Goal: Task Accomplishment & Management: Manage account settings

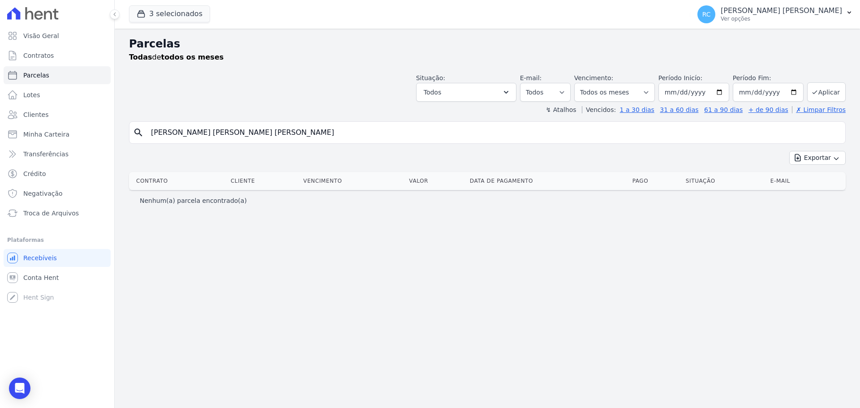
select select
click at [121, 143] on div "Parcelas Todas de todos os meses Situação: Agendado Em Aberto Pago Processando …" at bounding box center [488, 218] width 746 height 379
type input "JOICE MANCHEIN MARTINS"
select select
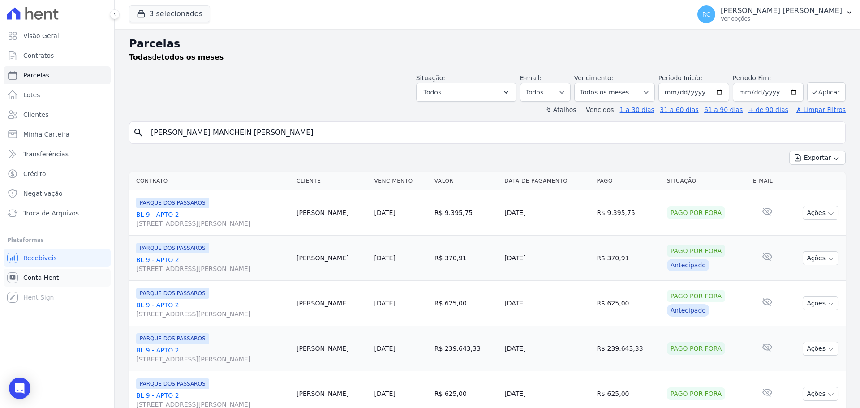
click at [47, 276] on span "Conta Hent" at bounding box center [40, 277] width 35 height 9
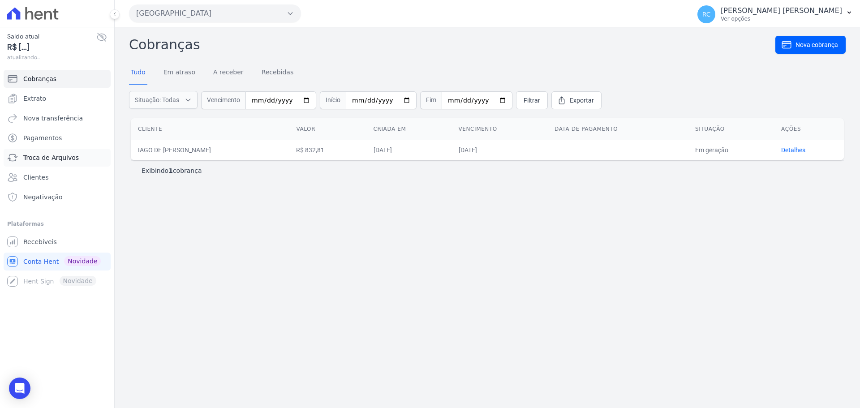
click at [39, 159] on span "Troca de Arquivos" at bounding box center [51, 157] width 56 height 9
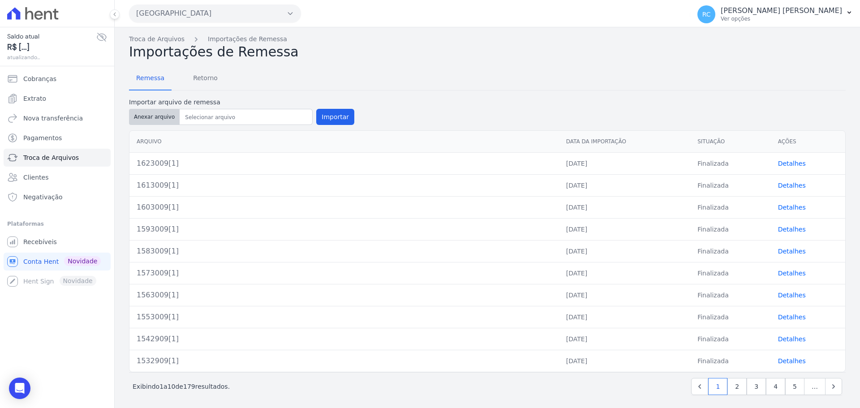
click at [139, 118] on button "Anexar arquivo" at bounding box center [154, 117] width 51 height 16
type input "1630110[1]"
click at [331, 116] on button "Importar" at bounding box center [335, 117] width 38 height 16
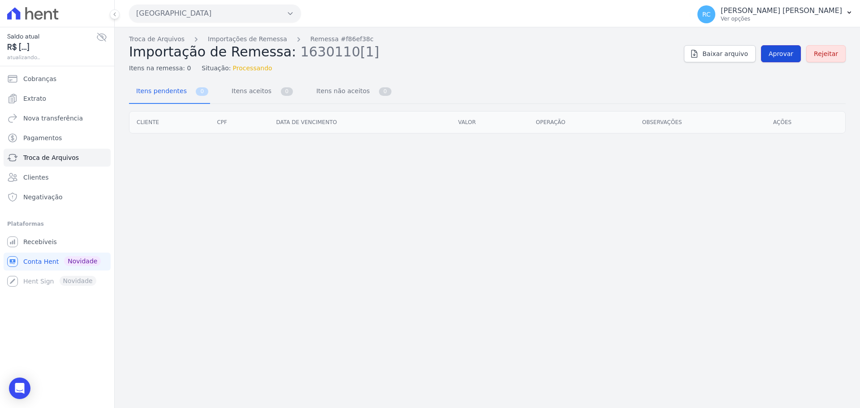
click at [774, 51] on span "Aprovar" at bounding box center [781, 53] width 25 height 9
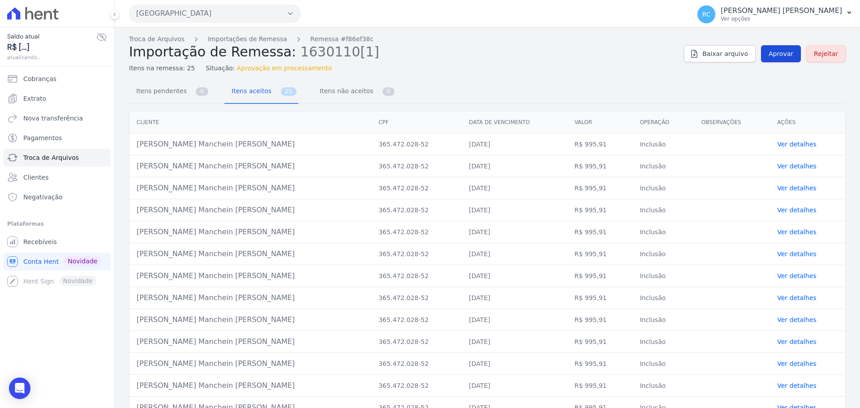
click at [782, 49] on link "Aprovar" at bounding box center [781, 53] width 40 height 17
click at [785, 52] on span "Aprovar" at bounding box center [781, 53] width 25 height 9
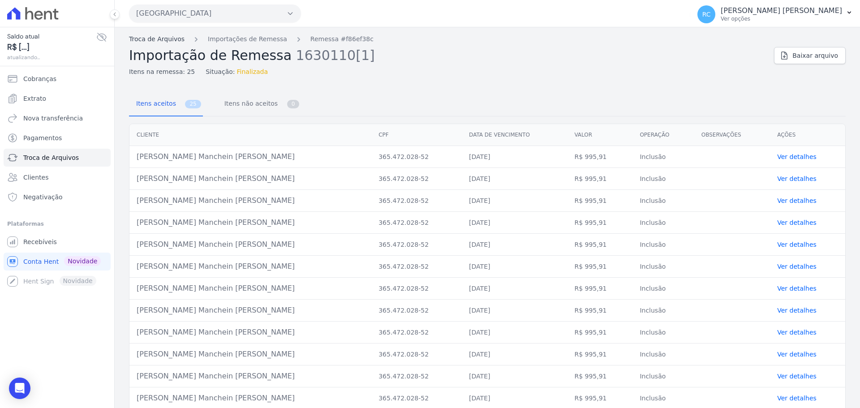
click at [145, 39] on link "Troca de Arquivos" at bounding box center [157, 38] width 56 height 9
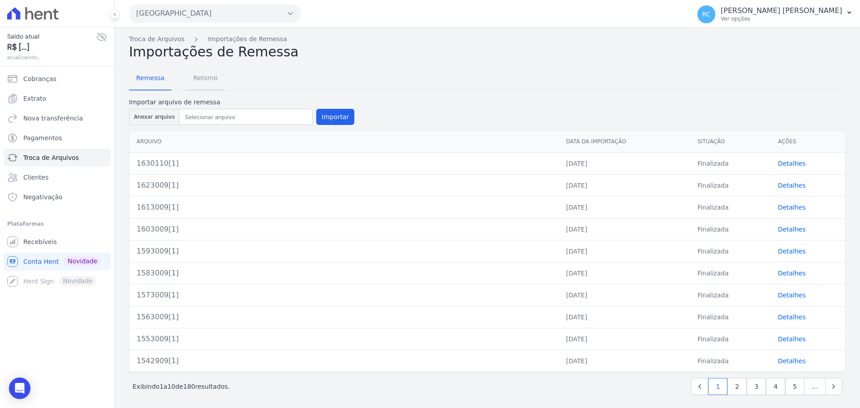
click at [205, 78] on span "Retorno" at bounding box center [205, 78] width 35 height 18
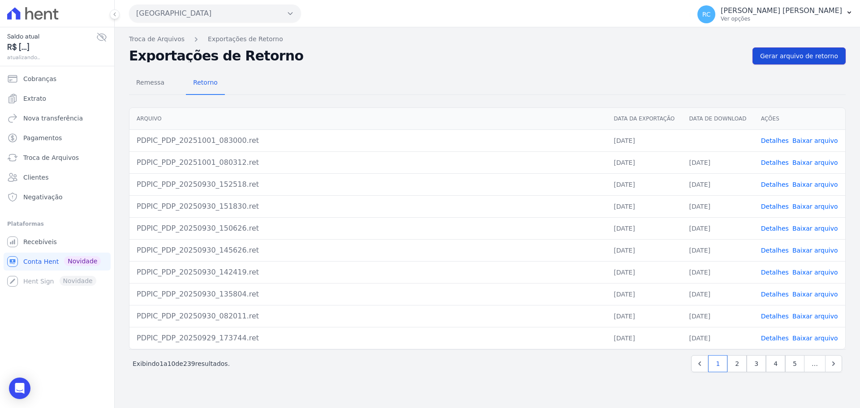
click at [823, 53] on span "Gerar arquivo de retorno" at bounding box center [799, 56] width 78 height 9
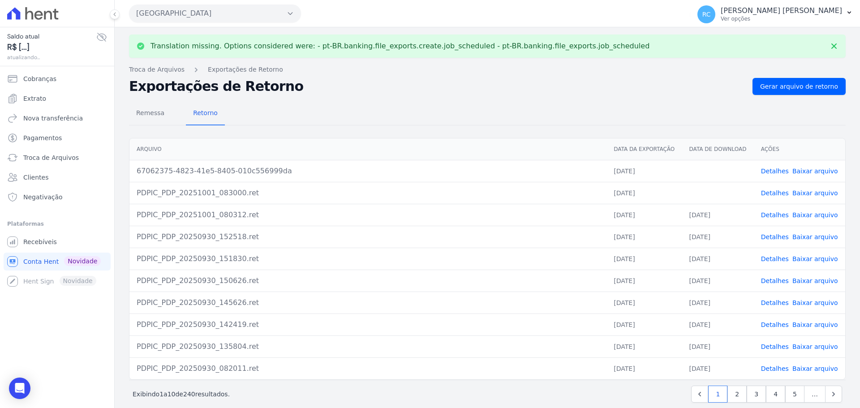
click at [814, 194] on link "Baixar arquivo" at bounding box center [816, 193] width 46 height 7
click at [817, 173] on link "Baixar arquivo" at bounding box center [816, 171] width 46 height 7
click at [61, 240] on link "Recebíveis" at bounding box center [57, 242] width 107 height 18
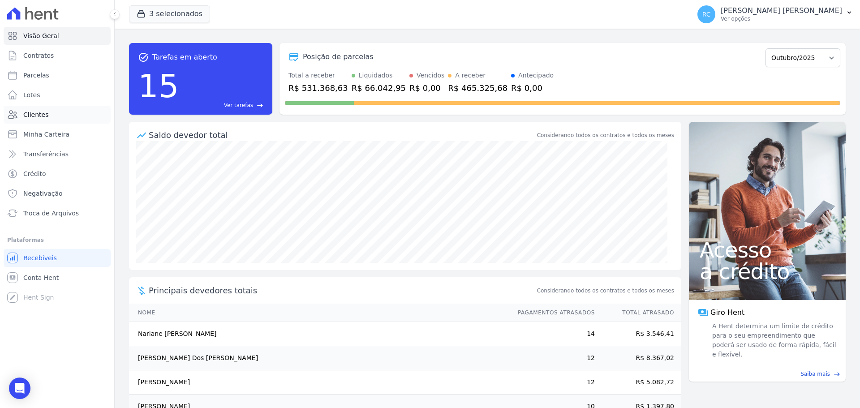
click at [56, 110] on link "Clientes" at bounding box center [57, 115] width 107 height 18
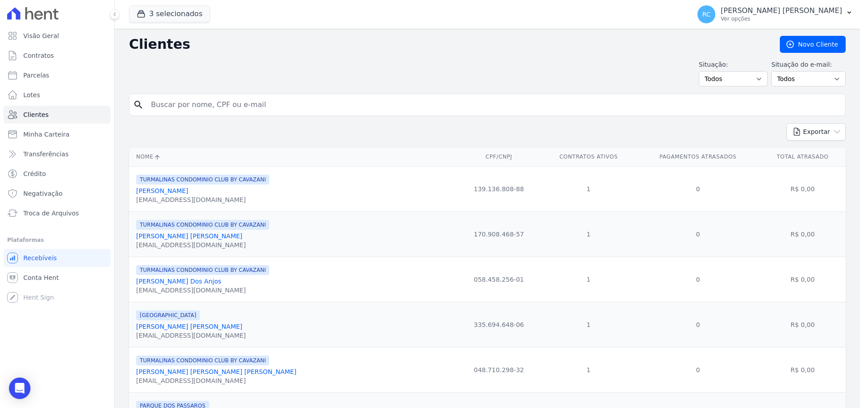
click at [208, 100] on input "search" at bounding box center [494, 105] width 696 height 18
paste input "[PERSON_NAME]"
type input "[PERSON_NAME]"
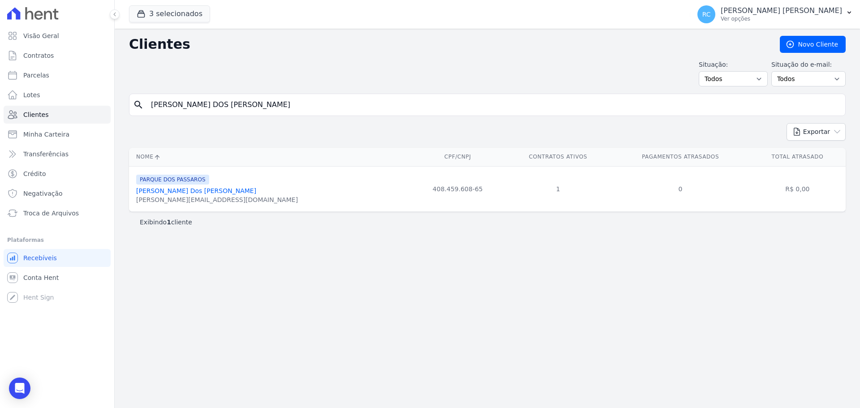
drag, startPoint x: 264, startPoint y: 107, endPoint x: 124, endPoint y: 119, distance: 140.3
click at [124, 124] on div "Clientes Novo Cliente Situação: Todos Adimplentes Inadimplentes Situação do e-m…" at bounding box center [488, 218] width 746 height 379
paste input "RENATA DE FREITAS DE OLIVEIRA"
type input "RENATA DE FREITAS DE OLIVEIRA"
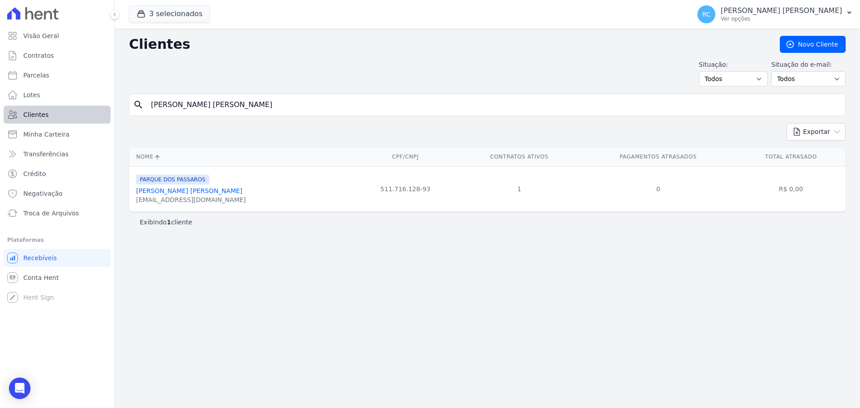
drag, startPoint x: 277, startPoint y: 102, endPoint x: 29, endPoint y: 114, distance: 248.5
click at [29, 114] on div "Visão Geral Contratos Parcelas Lotes Clientes Minha Carteira Transferências Cré…" at bounding box center [430, 204] width 860 height 408
paste input "PAULO CESAR GALVAO DIOGO"
type input "PAULO CESAR GALVAO DIOGO"
drag, startPoint x: 241, startPoint y: 102, endPoint x: 76, endPoint y: 108, distance: 165.9
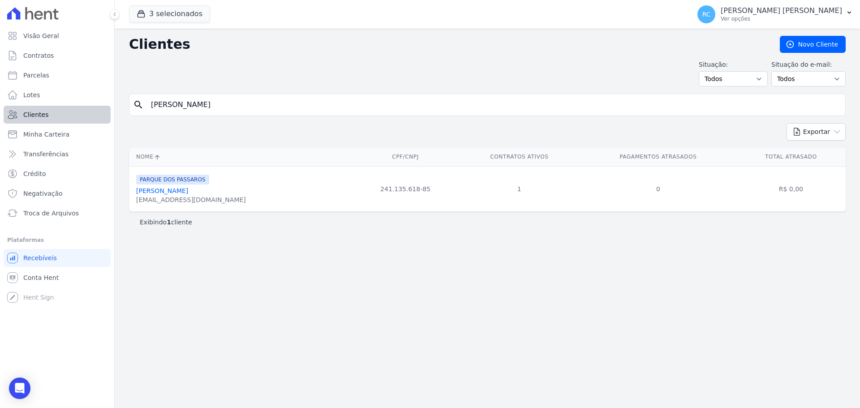
click at [27, 131] on div "Visão Geral Contratos Parcelas Lotes Clientes Minha Carteira Transferências Cré…" at bounding box center [430, 204] width 860 height 408
paste input "aulo César Galvão Diogo"
type input "Paulo César Galvão Diogo"
drag, startPoint x: 241, startPoint y: 100, endPoint x: 44, endPoint y: 74, distance: 198.4
click at [25, 86] on div "Visão Geral Contratos Parcelas Lotes Clientes Minha Carteira Transferências Cré…" at bounding box center [430, 204] width 860 height 408
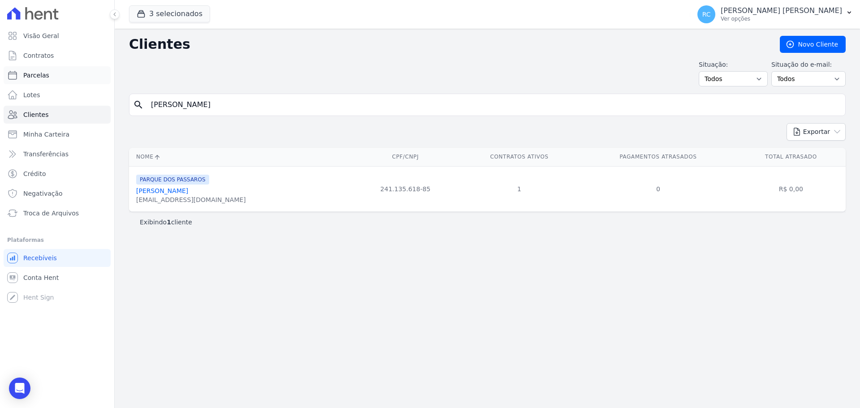
paste input "Diego dias de Sousa"
type input "Diego dias de Sousa"
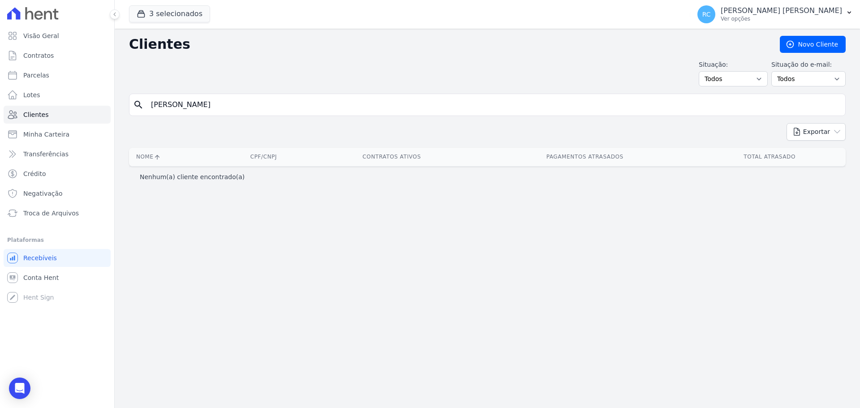
drag, startPoint x: 47, startPoint y: 102, endPoint x: 290, endPoint y: 101, distance: 242.8
click at [38, 103] on div "Visão Geral Contratos Parcelas Lotes Clientes Minha Carteira Transferências Cré…" at bounding box center [430, 204] width 860 height 408
paste input "José Francisco Silva da Silv"
type input "José Francisco Silva da Silva"
click at [40, 73] on span "Parcelas" at bounding box center [36, 75] width 26 height 9
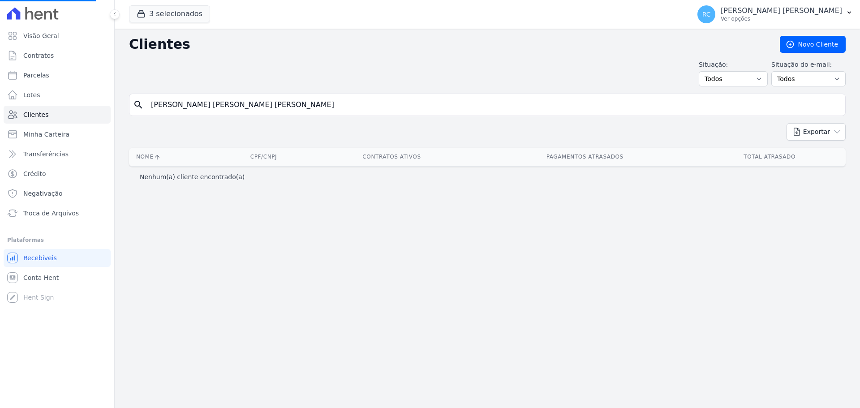
select select
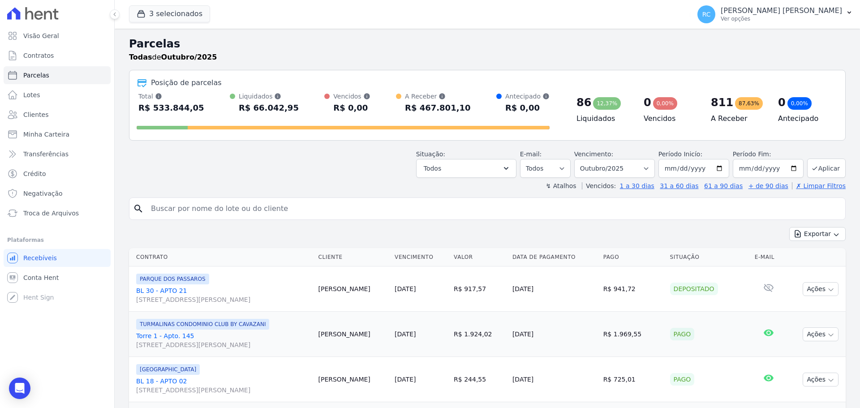
drag, startPoint x: 180, startPoint y: 210, endPoint x: 220, endPoint y: 194, distance: 43.8
click at [183, 209] on input "search" at bounding box center [494, 209] width 696 height 18
paste input "THIAGO MATHIAS DA SILVA"
type input "THIAGO MATHIAS DA SILVA"
select select
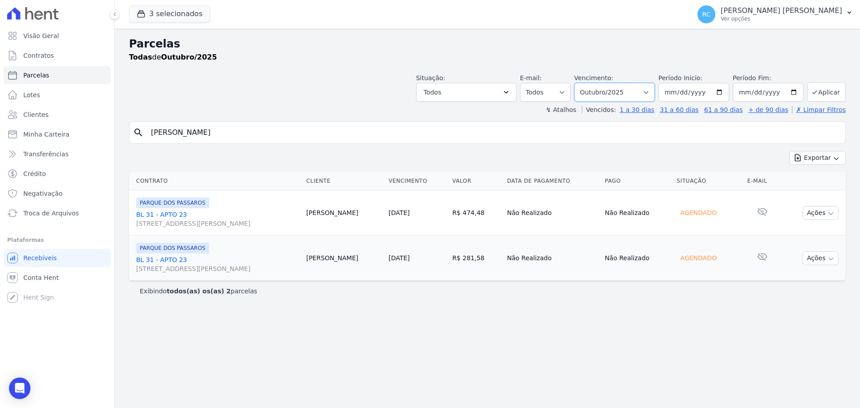
click at [630, 90] on select "Filtrar por período ──────── Todos os meses Dezembro/2021 Janeiro/2022 Fevereir…" at bounding box center [614, 92] width 81 height 19
select select "all"
click at [587, 83] on select "Filtrar por período ──────── Todos os meses Dezembro/2021 Janeiro/2022 Fevereir…" at bounding box center [614, 92] width 81 height 19
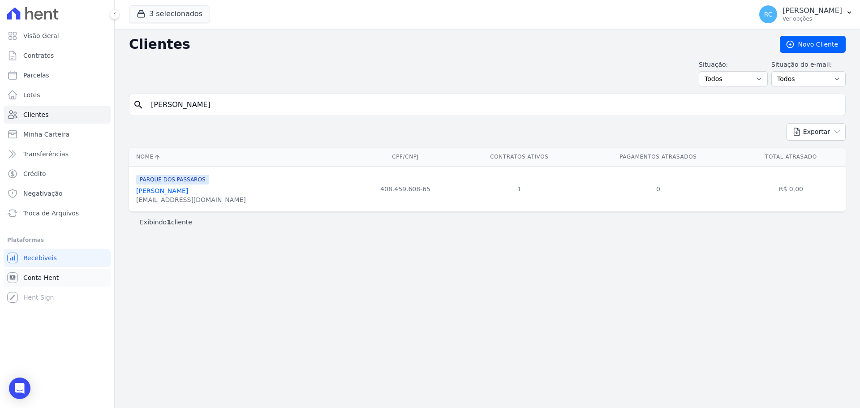
click at [45, 277] on span "Conta Hent" at bounding box center [40, 277] width 35 height 9
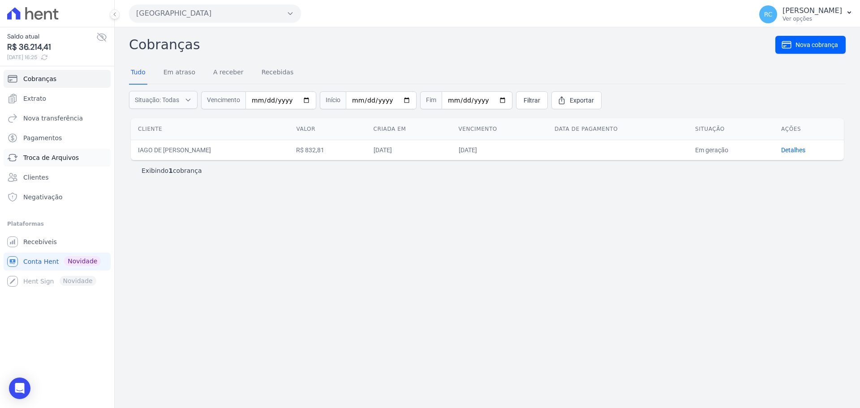
click at [51, 161] on span "Troca de Arquivos" at bounding box center [51, 157] width 56 height 9
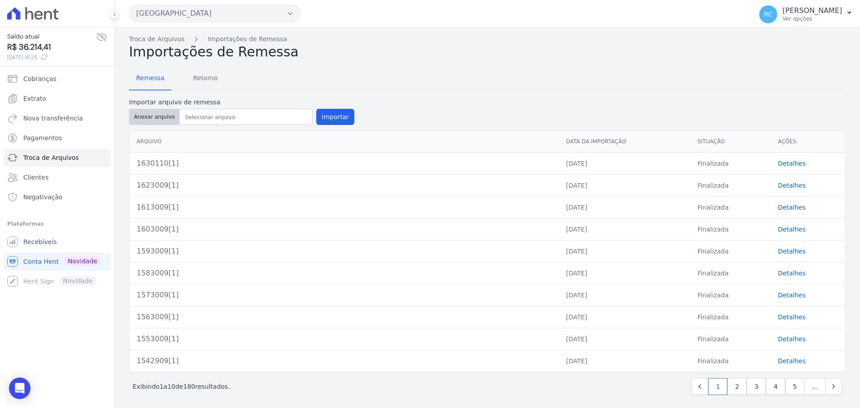
click at [150, 114] on button "Anexar arquivo" at bounding box center [154, 117] width 51 height 16
type input "1640110[1]"
click at [348, 116] on form "Importar arquivo de remessa Anexar arquivo Importar" at bounding box center [487, 112] width 717 height 29
drag, startPoint x: 347, startPoint y: 116, endPoint x: 328, endPoint y: 117, distance: 18.8
click at [335, 119] on form "Importar arquivo de remessa Anexar arquivo Importar" at bounding box center [487, 112] width 717 height 29
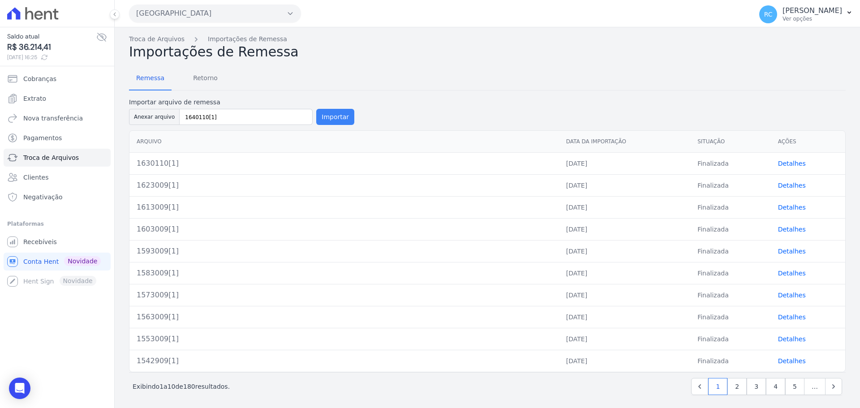
click at [328, 119] on button "Importar" at bounding box center [335, 117] width 38 height 16
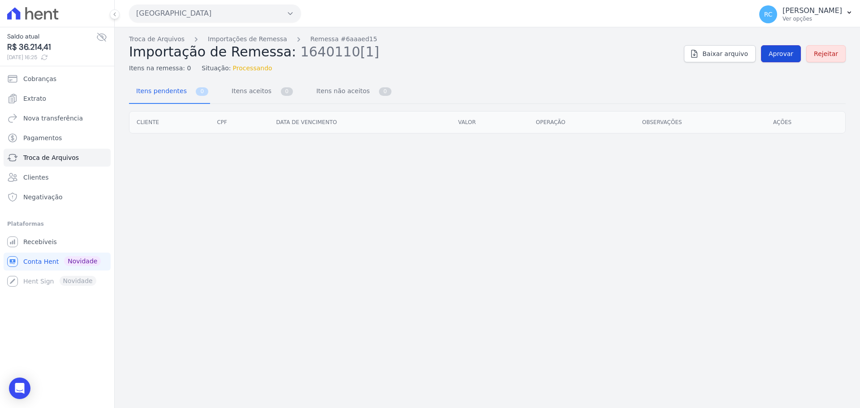
click at [778, 54] on span "Aprovar" at bounding box center [781, 53] width 25 height 9
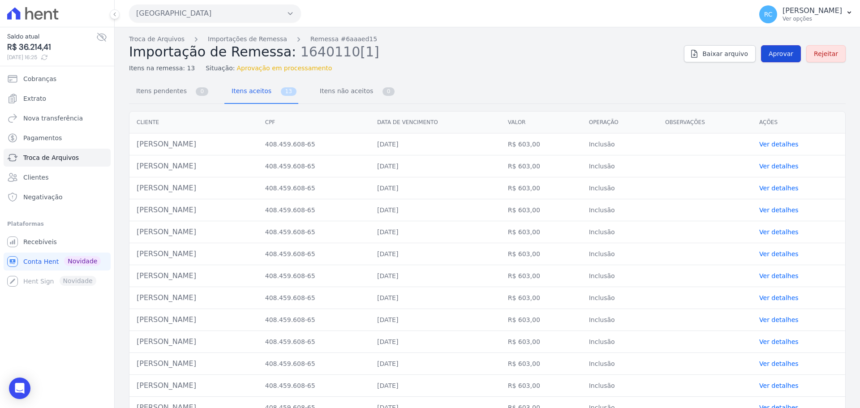
click at [783, 59] on link "Aprovar" at bounding box center [781, 53] width 40 height 17
click at [788, 57] on span "Aprovar" at bounding box center [781, 53] width 25 height 9
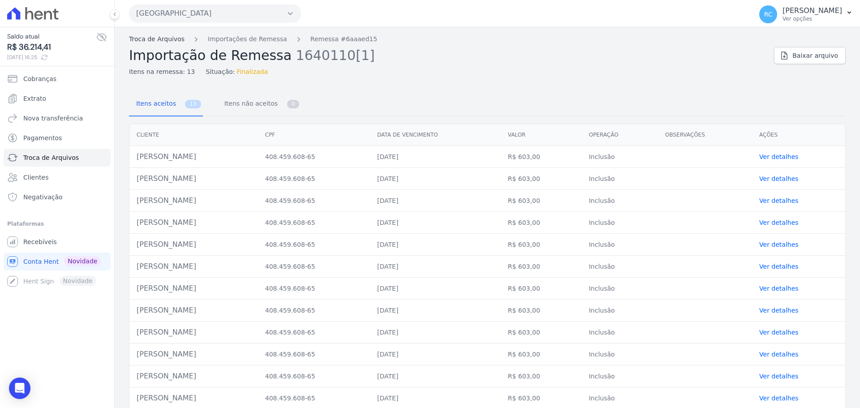
click at [170, 40] on link "Troca de Arquivos" at bounding box center [157, 38] width 56 height 9
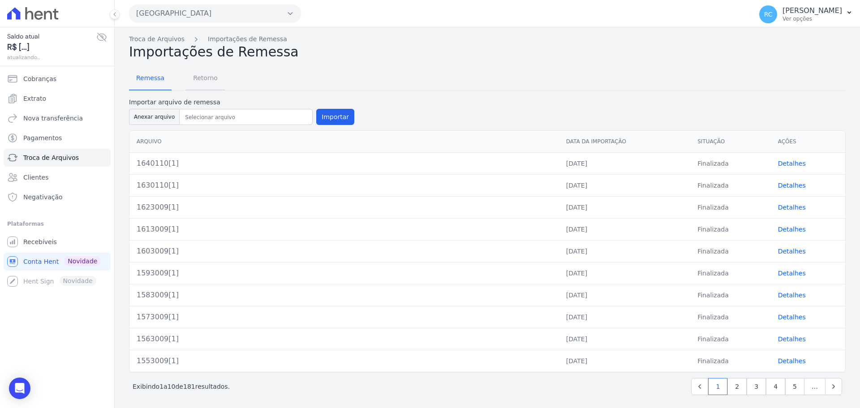
click at [208, 79] on span "Retorno" at bounding box center [205, 78] width 35 height 18
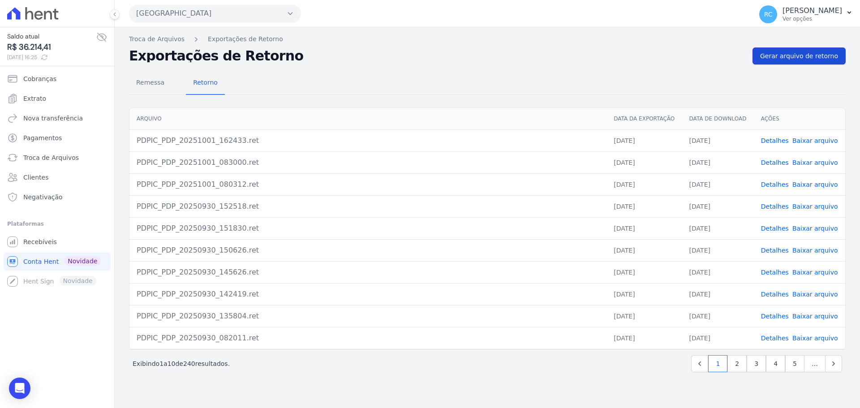
click at [809, 62] on link "Gerar arquivo de retorno" at bounding box center [799, 55] width 93 height 17
click at [820, 51] on link "Gerar arquivo de retorno" at bounding box center [799, 55] width 93 height 17
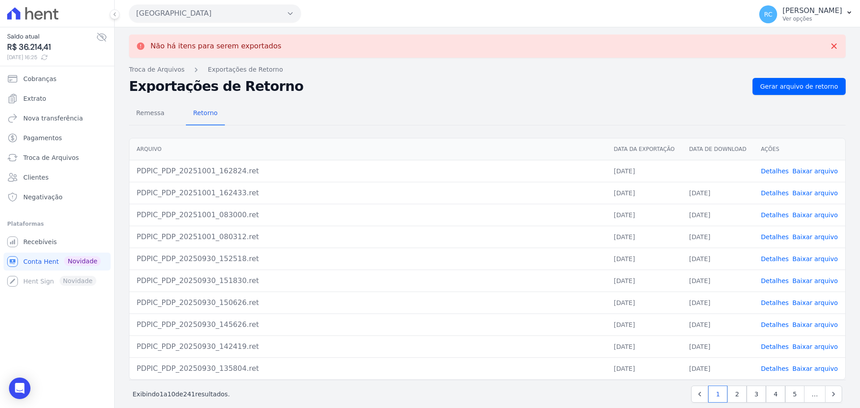
click at [803, 172] on link "Baixar arquivo" at bounding box center [816, 171] width 46 height 7
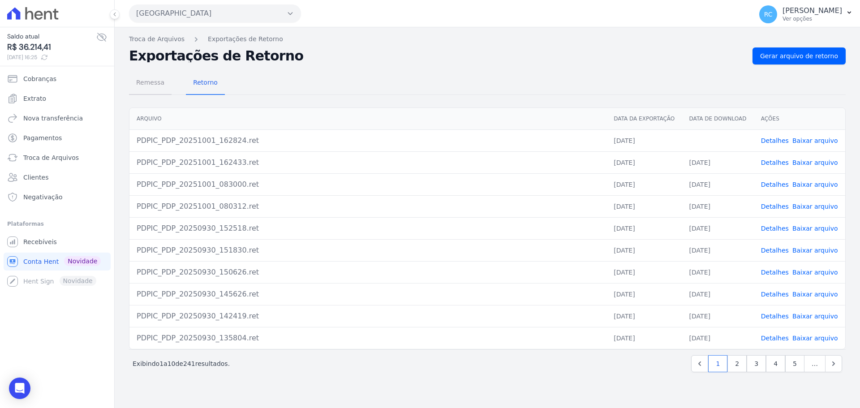
click at [161, 80] on span "Remessa" at bounding box center [150, 82] width 39 height 18
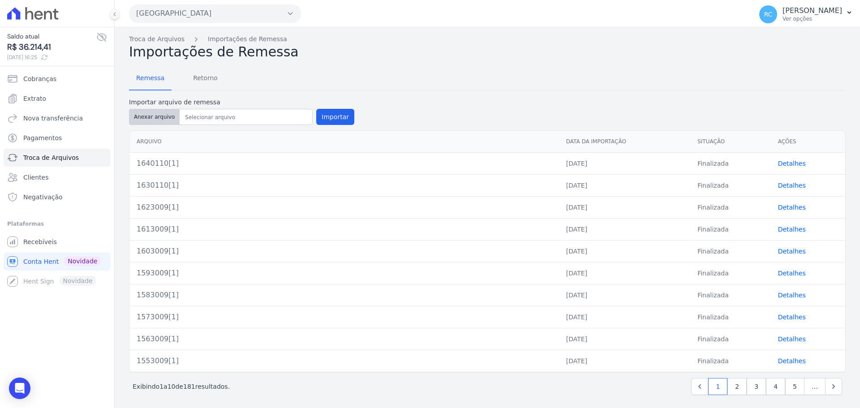
click at [160, 112] on button "Anexar arquivo" at bounding box center [154, 117] width 51 height 16
type input "1650110[1]"
click at [328, 114] on button "Importar" at bounding box center [335, 117] width 38 height 16
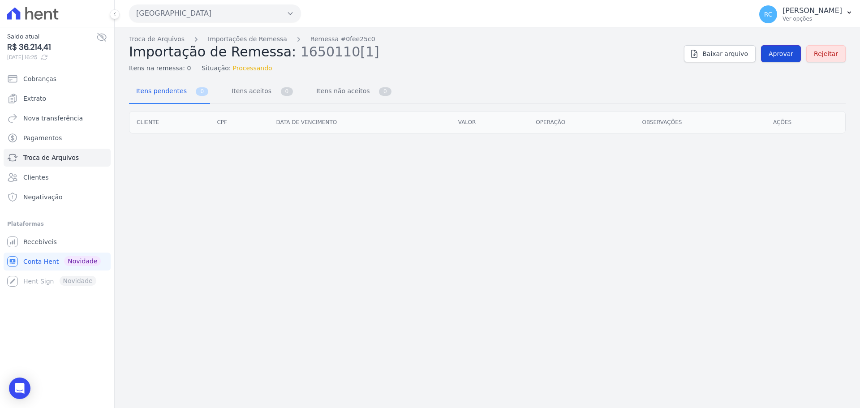
click at [778, 51] on span "Aprovar" at bounding box center [781, 53] width 25 height 9
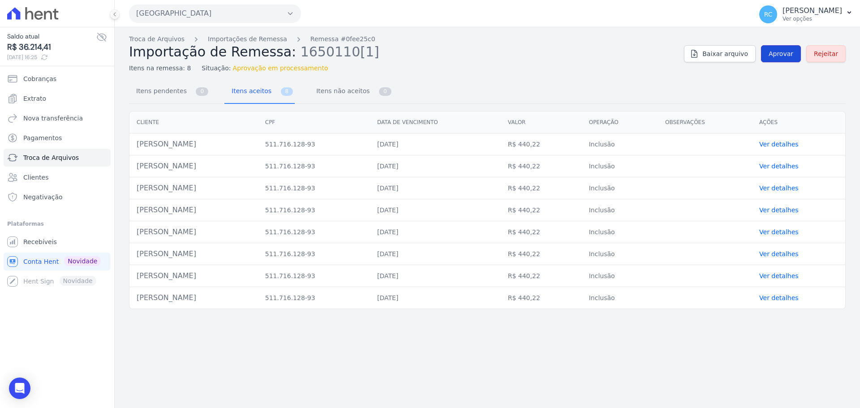
click at [786, 53] on span "Aprovar" at bounding box center [781, 53] width 25 height 9
click at [791, 56] on span "Aprovar" at bounding box center [781, 53] width 25 height 9
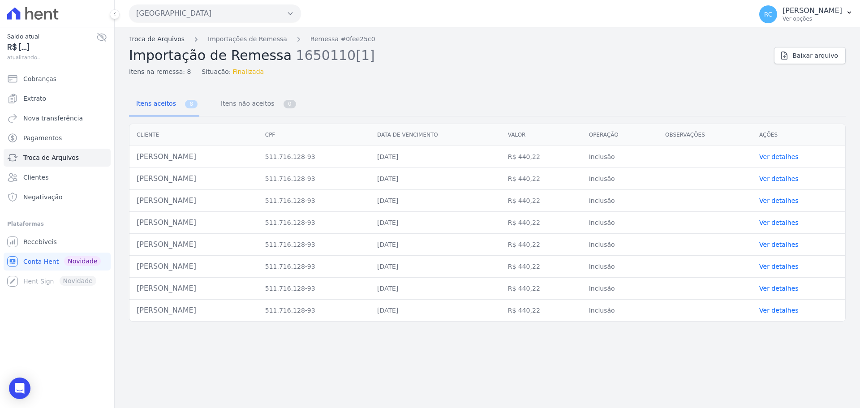
click at [156, 43] on link "Troca de Arquivos" at bounding box center [157, 38] width 56 height 9
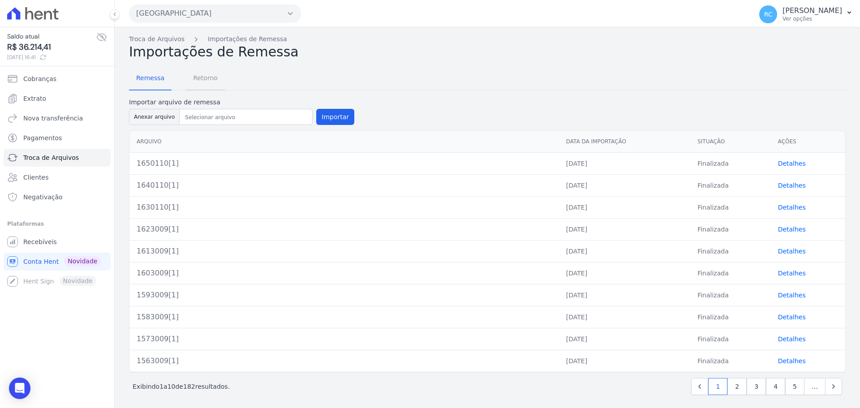
click at [214, 76] on span "Retorno" at bounding box center [205, 78] width 35 height 18
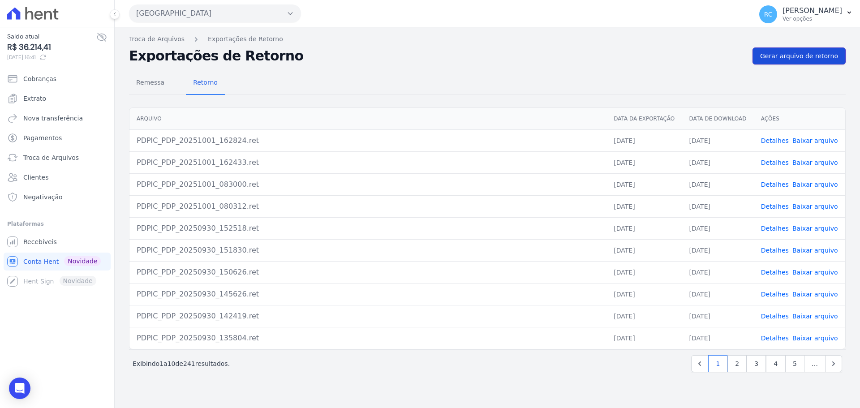
click at [786, 56] on span "Gerar arquivo de retorno" at bounding box center [799, 56] width 78 height 9
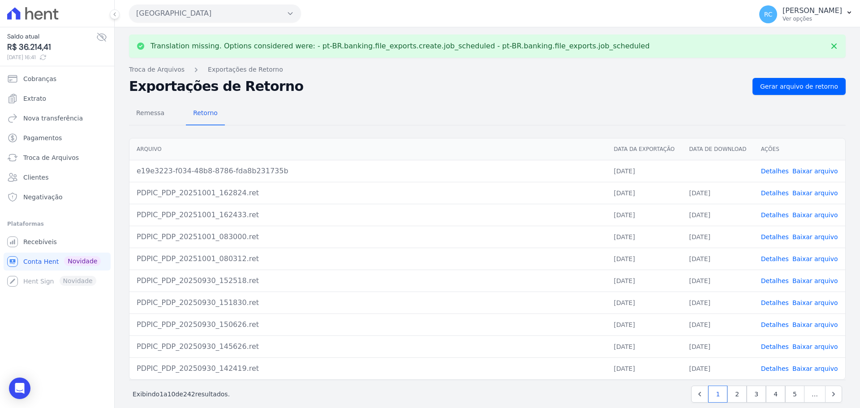
click at [804, 171] on link "Baixar arquivo" at bounding box center [816, 171] width 46 height 7
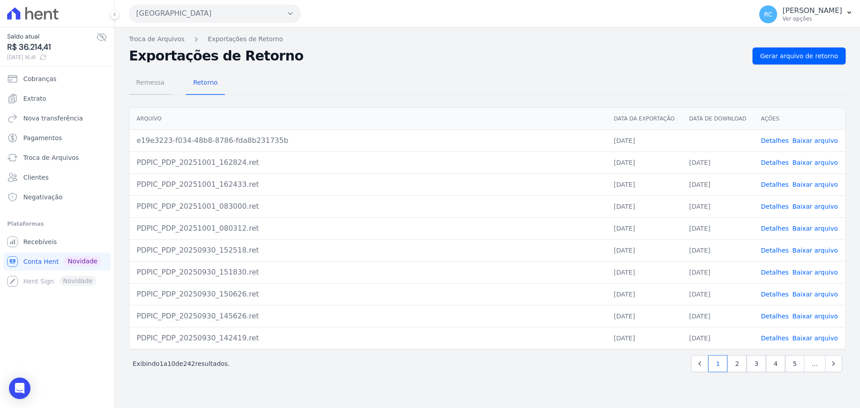
click at [143, 89] on span "Remessa" at bounding box center [150, 82] width 39 height 18
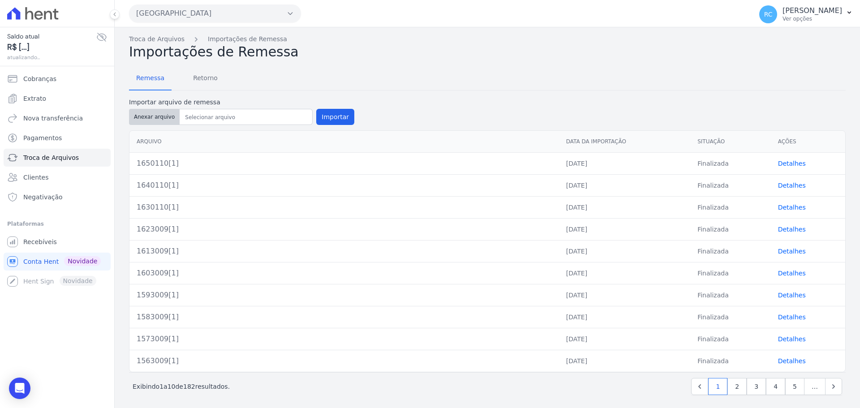
click at [163, 114] on button "Anexar arquivo" at bounding box center [154, 117] width 51 height 16
type input "1660110[1]"
click at [333, 114] on button "Importar" at bounding box center [335, 117] width 38 height 16
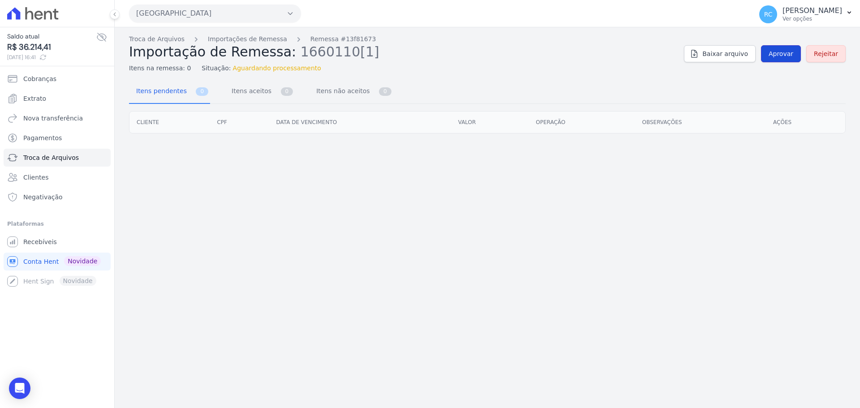
click at [772, 57] on link "Aprovar" at bounding box center [781, 53] width 40 height 17
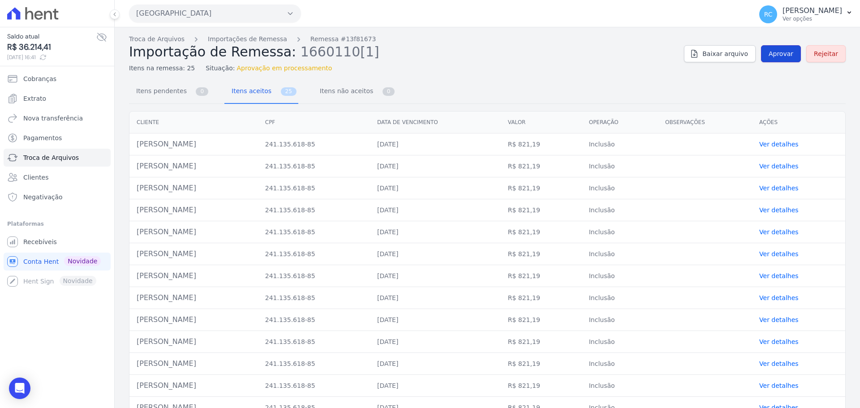
click at [769, 53] on span "Aprovar" at bounding box center [781, 53] width 25 height 9
click at [770, 57] on span "Aprovar" at bounding box center [781, 53] width 25 height 9
click at [779, 59] on link "Aprovar" at bounding box center [781, 53] width 40 height 17
click at [764, 54] on link "Aprovar" at bounding box center [781, 53] width 40 height 17
click at [781, 47] on link "Aprovar" at bounding box center [781, 53] width 40 height 17
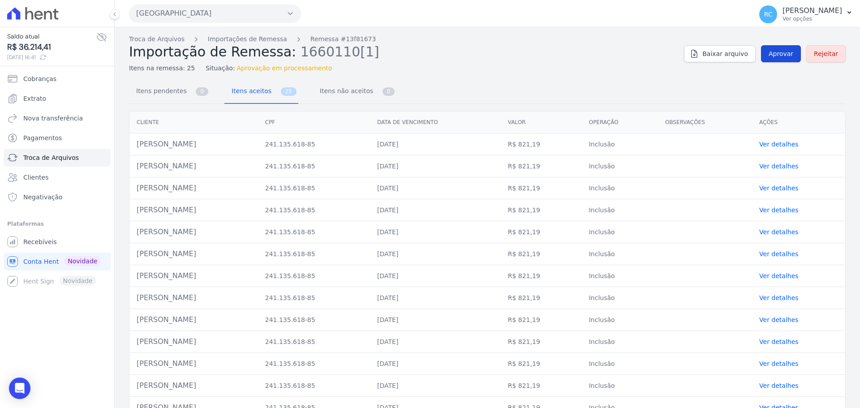
click at [780, 47] on link "Aprovar" at bounding box center [781, 53] width 40 height 17
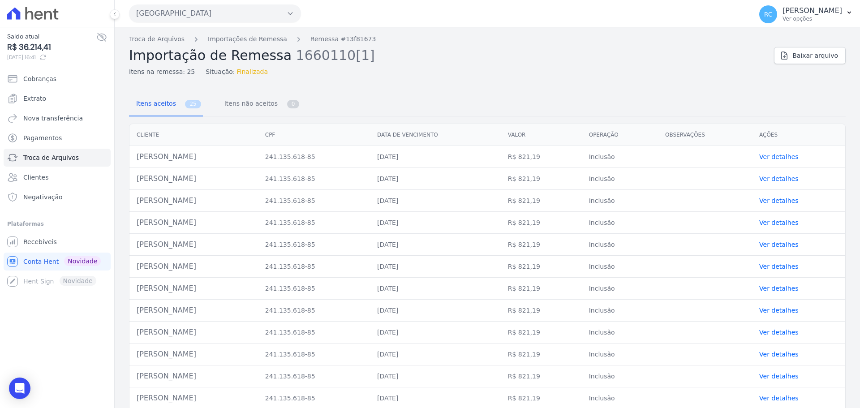
drag, startPoint x: 530, startPoint y: 100, endPoint x: 502, endPoint y: 82, distance: 33.3
click at [502, 82] on div "Troca de Arquivos Importações de Remessa Remessa #13f81673 Importação de Remess…" at bounding box center [488, 364] width 746 height 675
click at [151, 36] on link "Troca de Arquivos" at bounding box center [157, 38] width 56 height 9
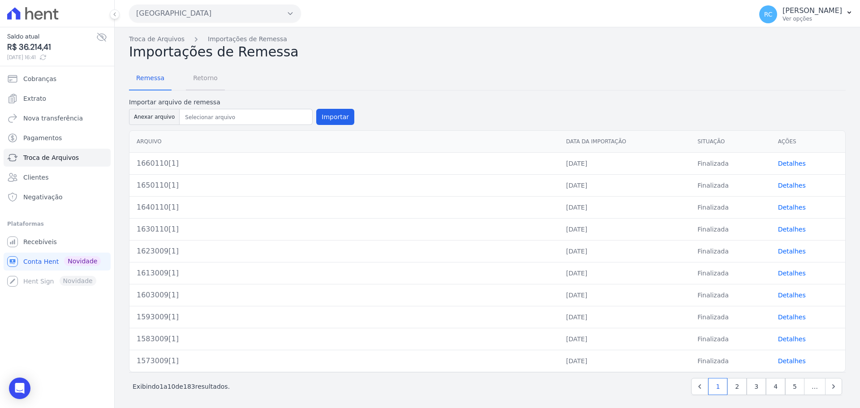
click at [194, 85] on span "Retorno" at bounding box center [205, 78] width 35 height 18
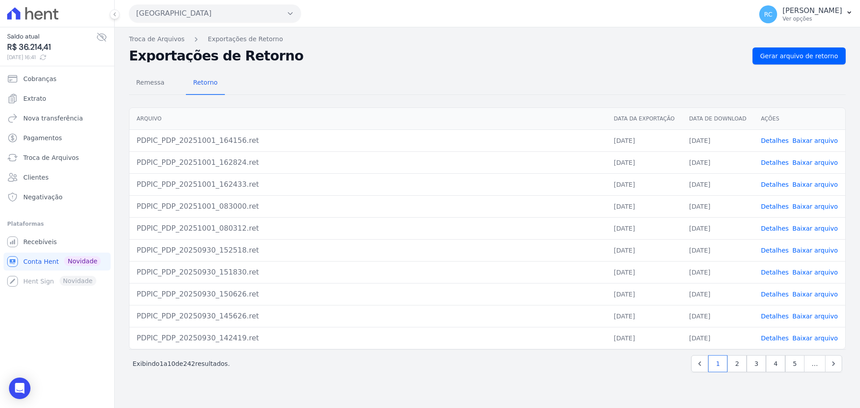
click at [811, 47] on div "Troca de Arquivos Exportações de Retorno Exportações de Retorno Gerar arquivo d…" at bounding box center [488, 217] width 746 height 381
click at [802, 59] on span "Gerar arquivo de retorno" at bounding box center [799, 56] width 78 height 9
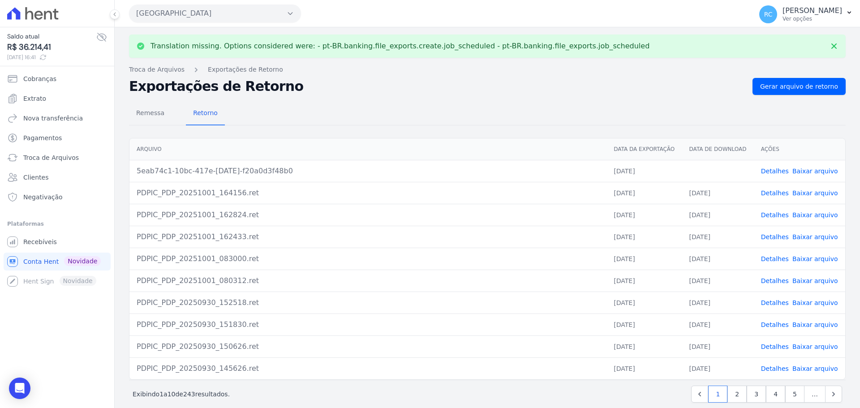
click at [801, 172] on link "Baixar arquivo" at bounding box center [816, 171] width 46 height 7
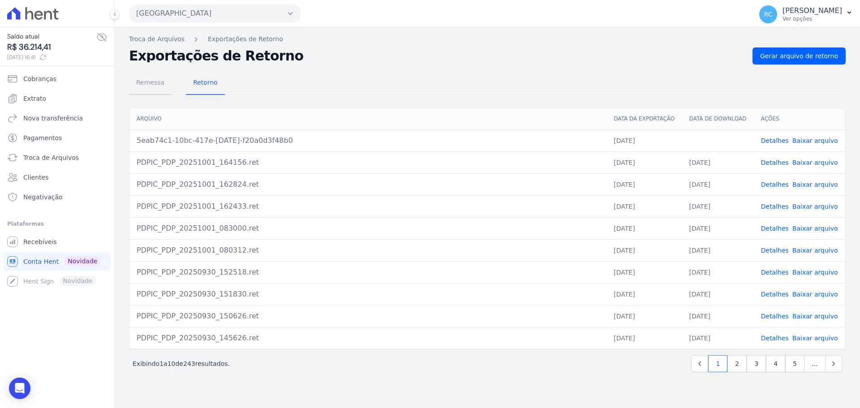
click at [156, 87] on span "Remessa" at bounding box center [150, 82] width 39 height 18
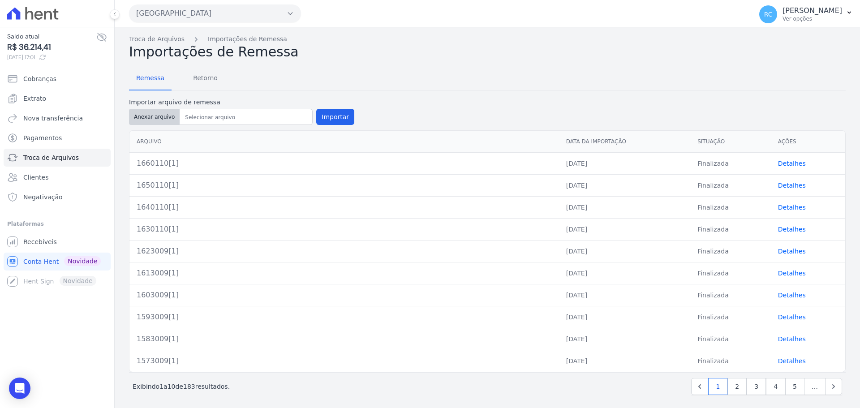
click at [145, 112] on button "Anexar arquivo" at bounding box center [154, 117] width 51 height 16
type input "1670110[1]"
click at [330, 111] on button "Importar" at bounding box center [335, 117] width 38 height 16
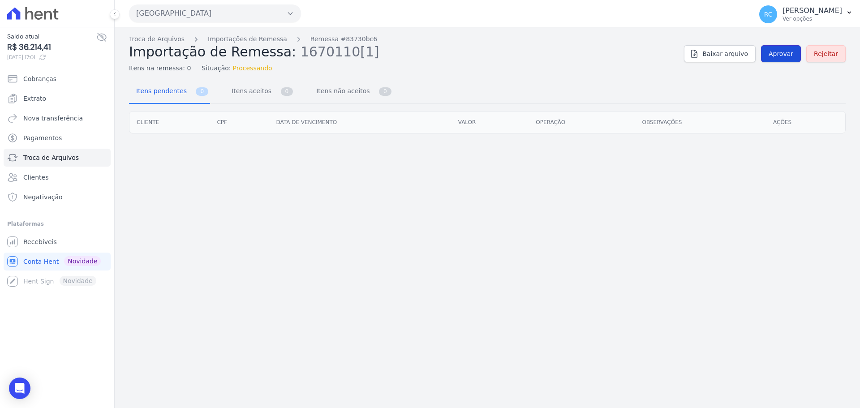
click at [780, 53] on span "Aprovar" at bounding box center [781, 53] width 25 height 9
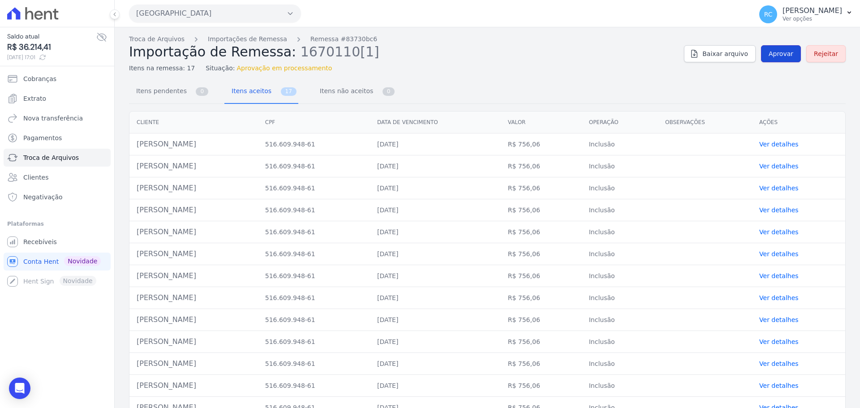
click at [772, 57] on span "Aprovar" at bounding box center [781, 53] width 25 height 9
click at [777, 54] on span "Aprovar" at bounding box center [781, 53] width 25 height 9
click at [789, 53] on span "Aprovar" at bounding box center [781, 53] width 25 height 9
click at [767, 60] on link "Aprovar" at bounding box center [781, 53] width 40 height 17
click at [787, 54] on span "Aprovar" at bounding box center [781, 53] width 25 height 9
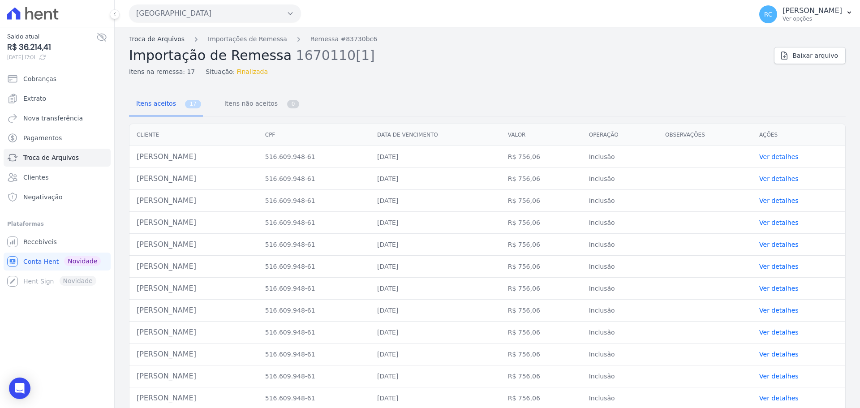
click at [155, 40] on link "Troca de Arquivos" at bounding box center [157, 38] width 56 height 9
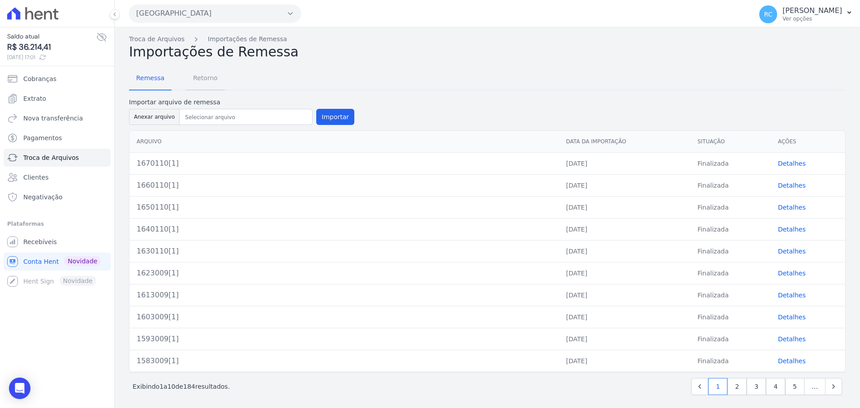
click at [203, 82] on span "Retorno" at bounding box center [205, 78] width 35 height 18
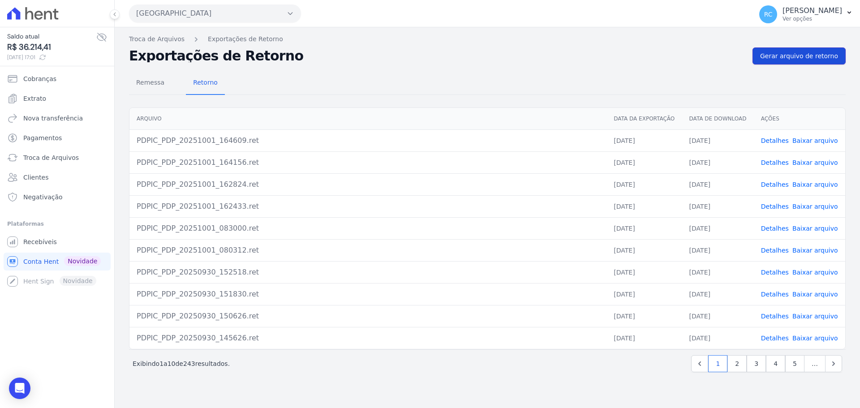
click at [788, 56] on span "Gerar arquivo de retorno" at bounding box center [799, 56] width 78 height 9
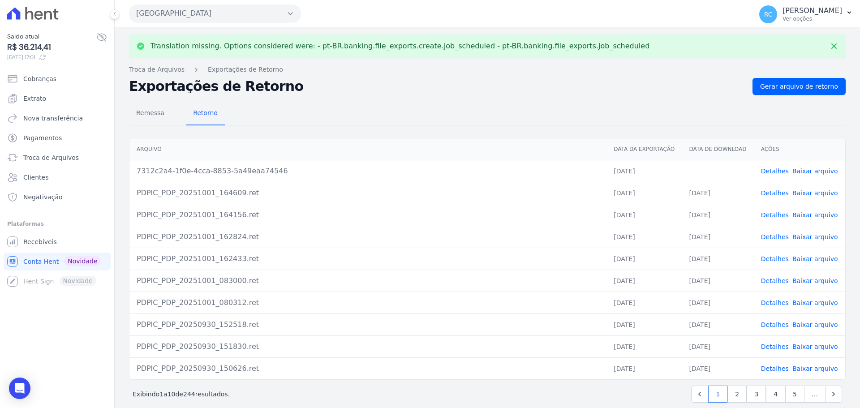
click at [815, 171] on link "Baixar arquivo" at bounding box center [816, 171] width 46 height 7
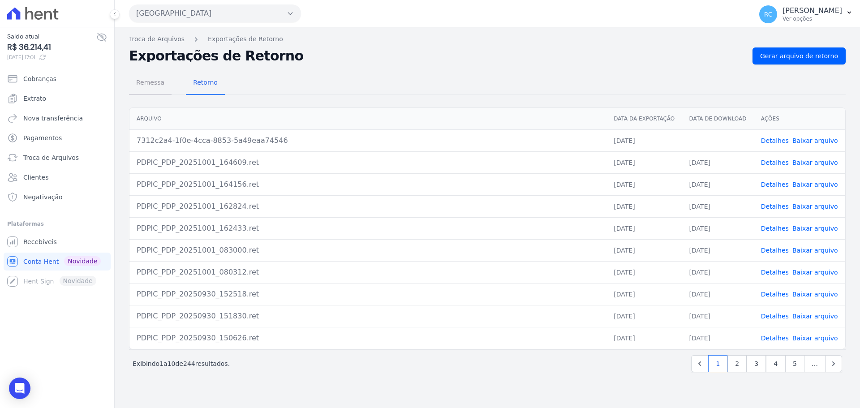
click at [139, 86] on span "Remessa" at bounding box center [150, 82] width 39 height 18
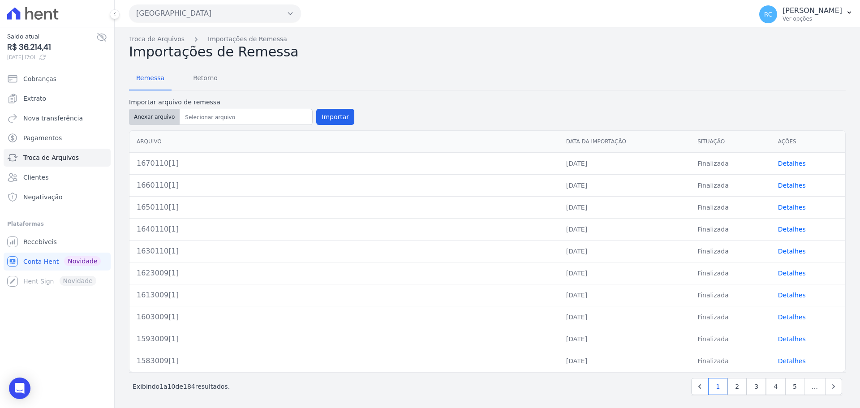
click at [158, 119] on button "Anexar arquivo" at bounding box center [154, 117] width 51 height 16
type input "1680110[1]"
click at [328, 125] on button "Importar" at bounding box center [335, 117] width 38 height 16
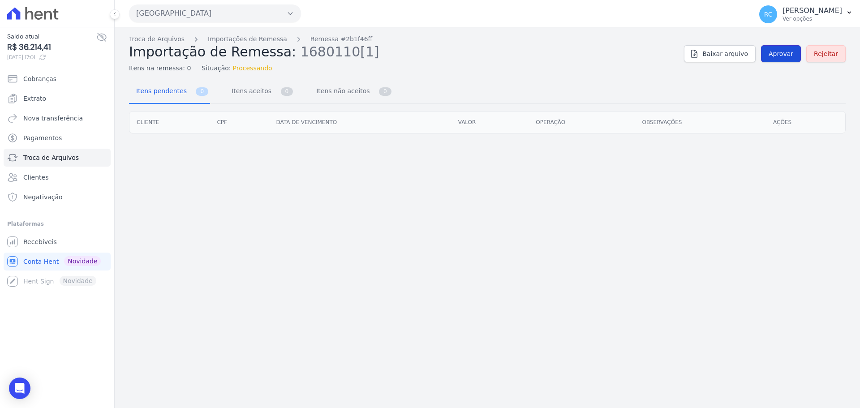
click at [790, 47] on link "Aprovar" at bounding box center [781, 53] width 40 height 17
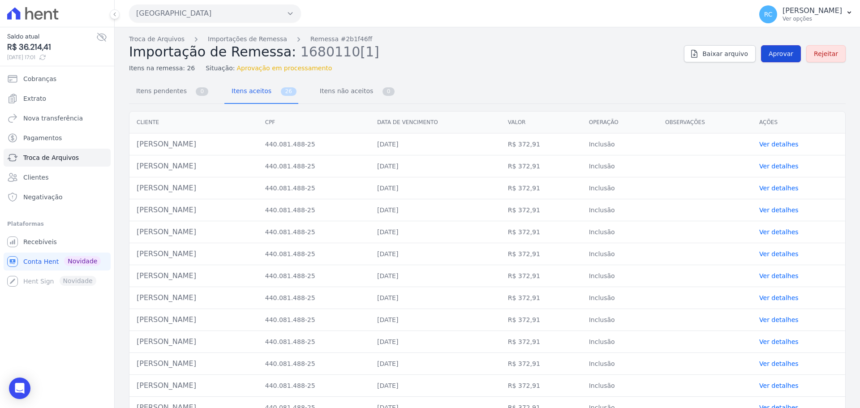
click at [785, 54] on span "Aprovar" at bounding box center [781, 53] width 25 height 9
click at [787, 44] on div "Troca de Arquivos Importações de Remessa Remessa #2b1f46ff Importação de Remess…" at bounding box center [487, 53] width 717 height 39
click at [777, 58] on span "Aprovar" at bounding box center [781, 53] width 25 height 9
click at [789, 47] on link "Aprovar" at bounding box center [781, 53] width 40 height 17
drag, startPoint x: 534, startPoint y: 151, endPoint x: 748, endPoint y: 67, distance: 230.6
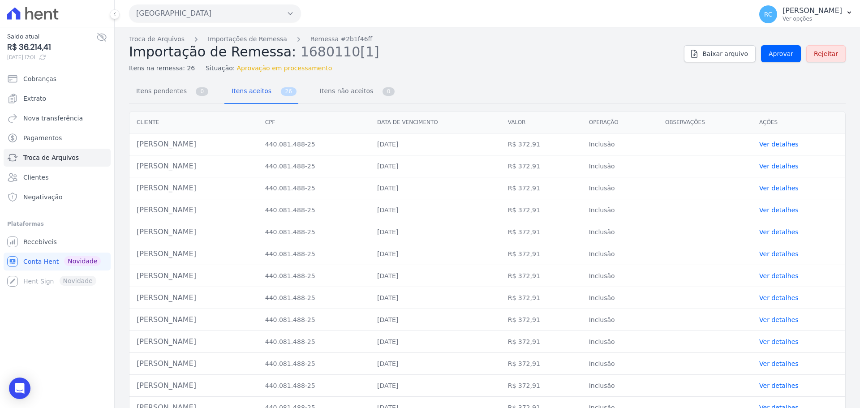
click at [549, 150] on td "R$ 372,91" at bounding box center [541, 145] width 81 height 22
click at [784, 52] on span "Aprovar" at bounding box center [781, 53] width 25 height 9
click at [782, 58] on span "Aprovar" at bounding box center [781, 53] width 25 height 9
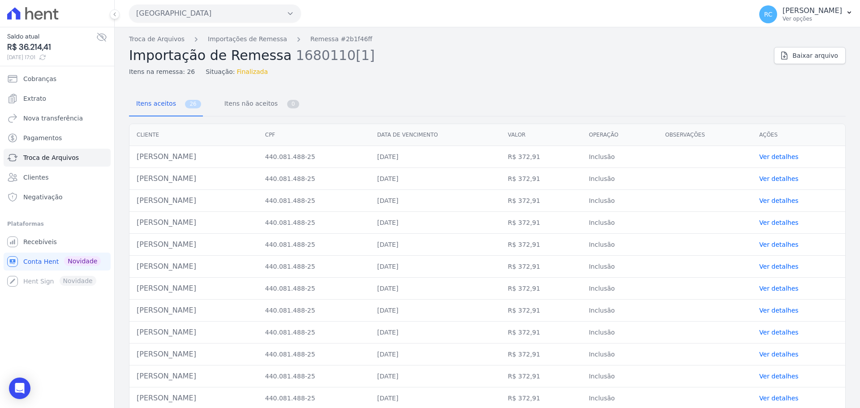
drag, startPoint x: 221, startPoint y: 160, endPoint x: 136, endPoint y: 166, distance: 84.9
click at [136, 166] on td "[PERSON_NAME]" at bounding box center [193, 157] width 129 height 22
copy td "[PERSON_NAME]"
click at [162, 41] on link "Troca de Arquivos" at bounding box center [157, 38] width 56 height 9
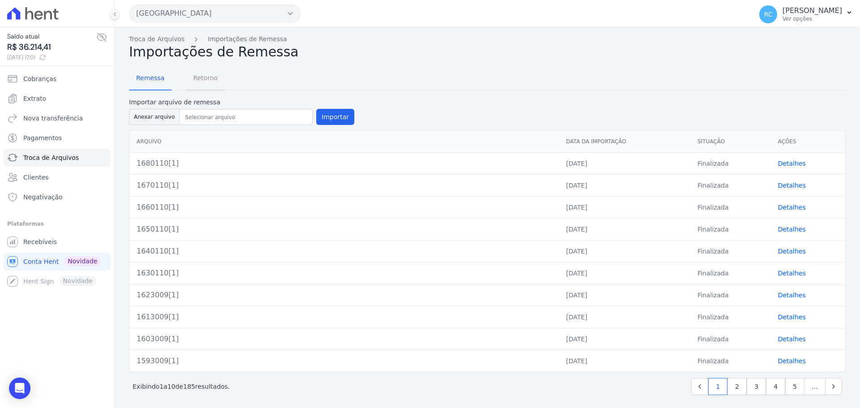
click at [190, 85] on span "Retorno" at bounding box center [205, 78] width 35 height 18
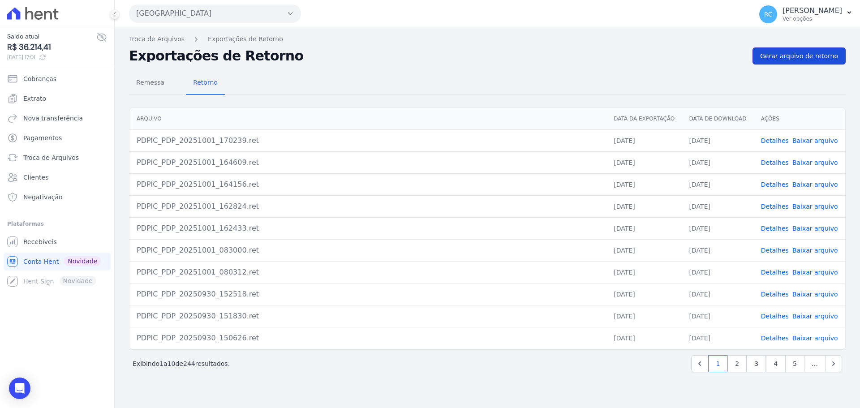
click at [782, 64] on link "Gerar arquivo de retorno" at bounding box center [799, 55] width 93 height 17
click at [786, 60] on span "Gerar arquivo de retorno" at bounding box center [799, 56] width 78 height 9
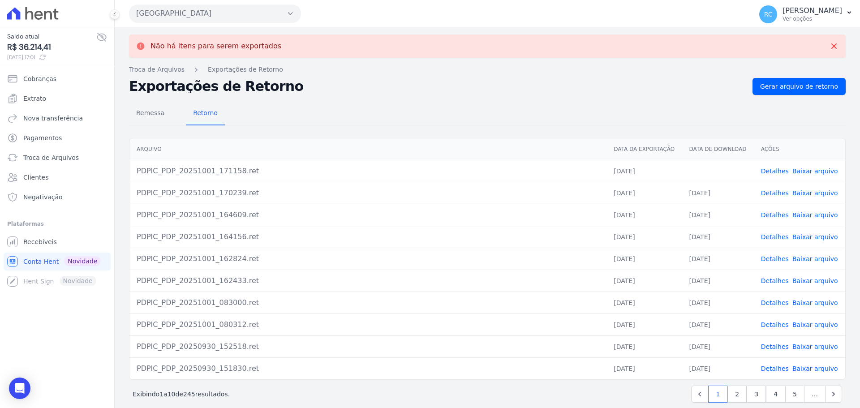
click at [810, 168] on link "Baixar arquivo" at bounding box center [816, 171] width 46 height 7
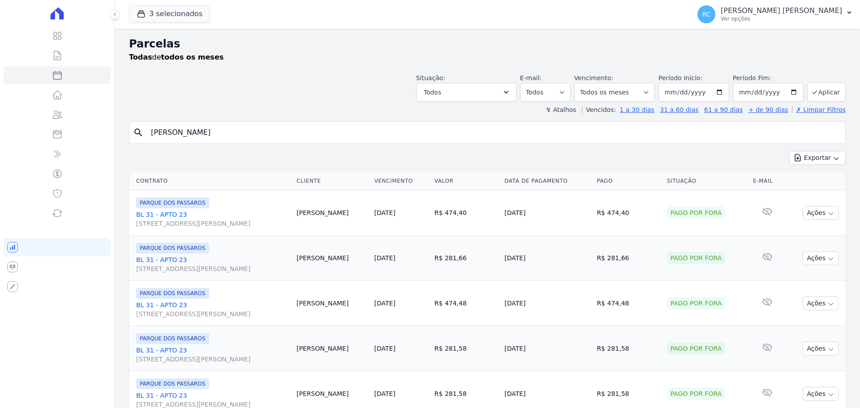
select select
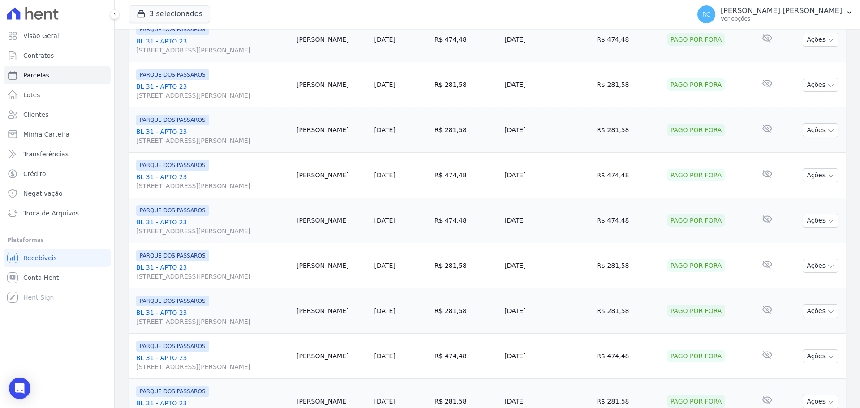
scroll to position [953, 0]
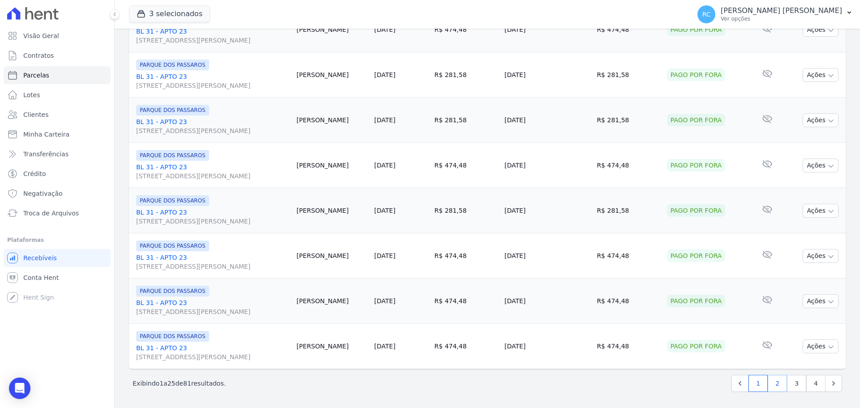
click at [773, 387] on link "2" at bounding box center [777, 383] width 19 height 17
select select
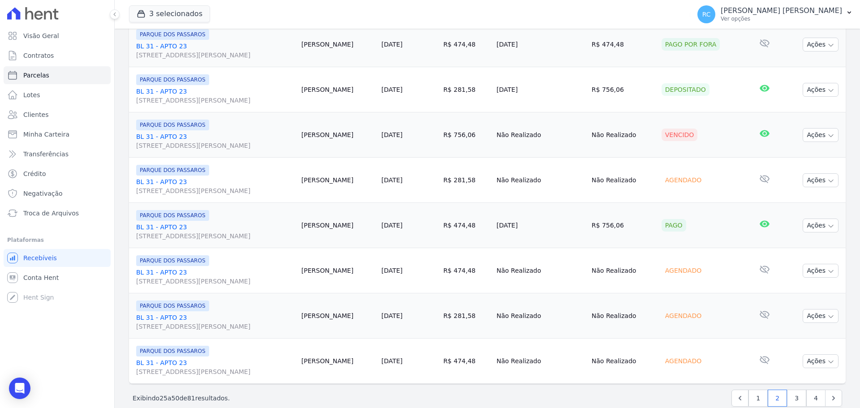
scroll to position [941, 0]
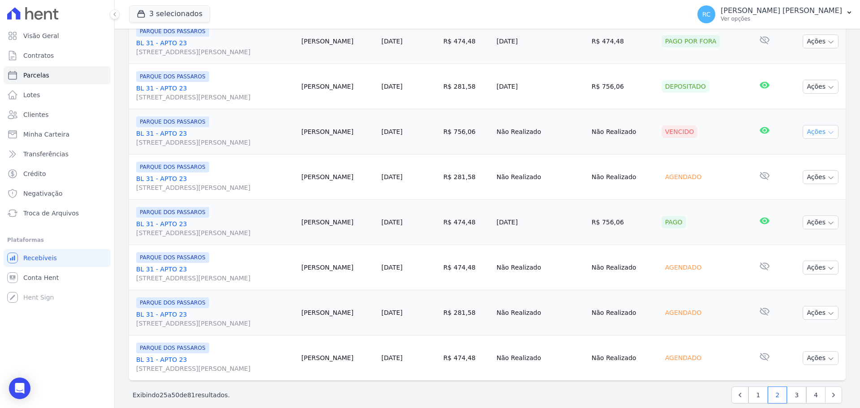
click at [803, 134] on button "Ações" at bounding box center [821, 132] width 36 height 14
click at [802, 203] on link "Liquidação Manual" at bounding box center [817, 202] width 86 height 17
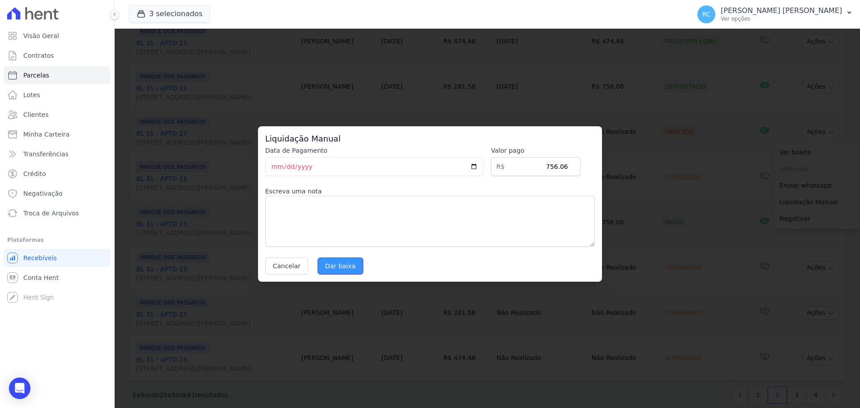
click at [351, 262] on input "Dar baixa" at bounding box center [341, 266] width 46 height 17
select select
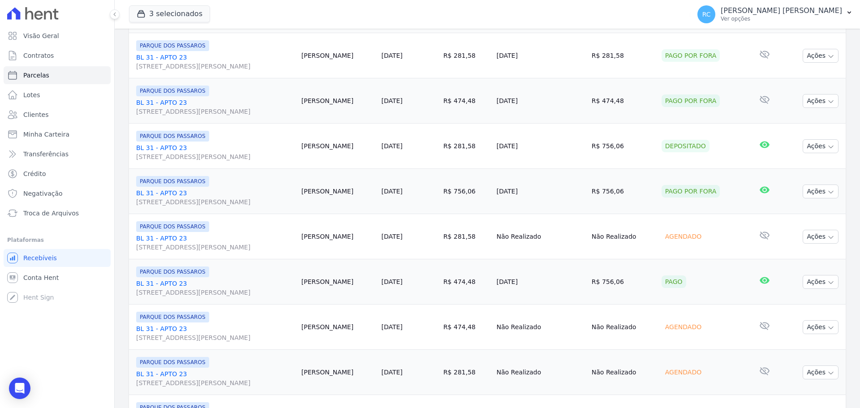
scroll to position [953, 0]
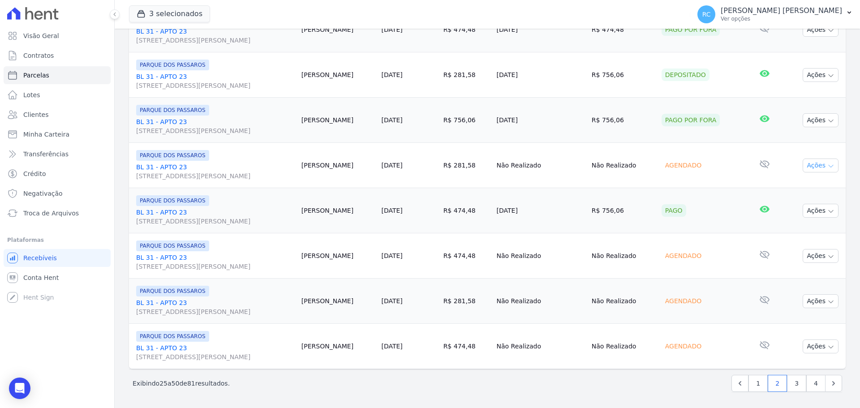
click at [828, 164] on button "Ações" at bounding box center [821, 166] width 36 height 14
click at [819, 236] on link "Liquidação Manual" at bounding box center [817, 236] width 86 height 17
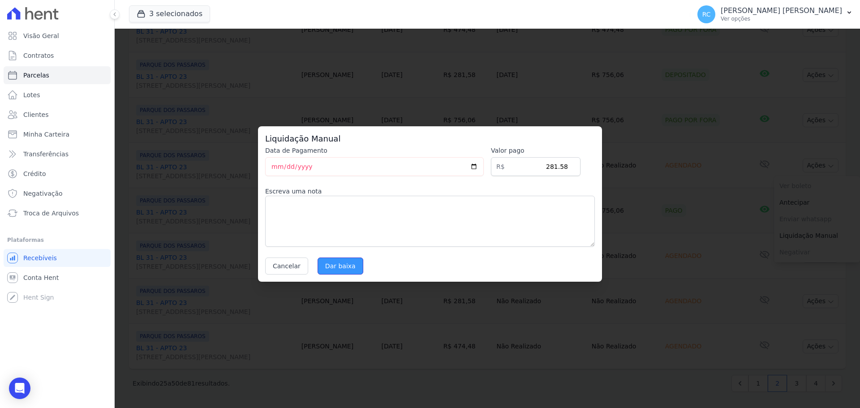
click at [341, 265] on input "Dar baixa" at bounding box center [341, 266] width 46 height 17
select select
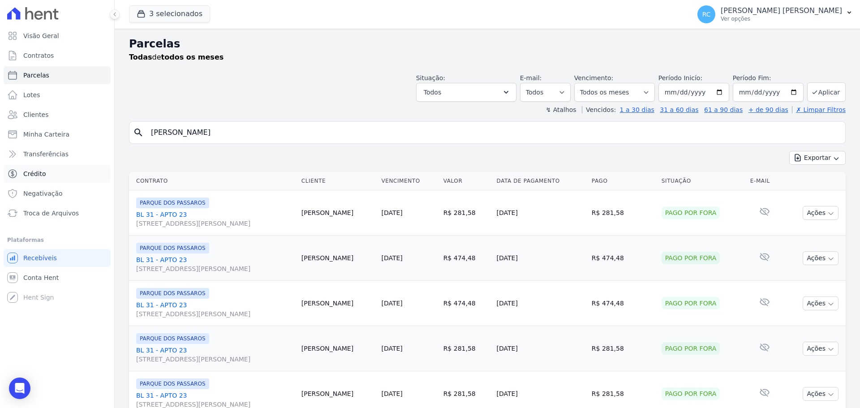
drag, startPoint x: 280, startPoint y: 137, endPoint x: 8, endPoint y: 172, distance: 274.1
click at [0, 175] on div "Visão Geral Contratos Parcelas Lotes Clientes Minha Carteira Transferências Cré…" at bounding box center [430, 204] width 860 height 408
paste input "Igo Borges Carvalh"
type input "Igo Borges Carvalh"
select select
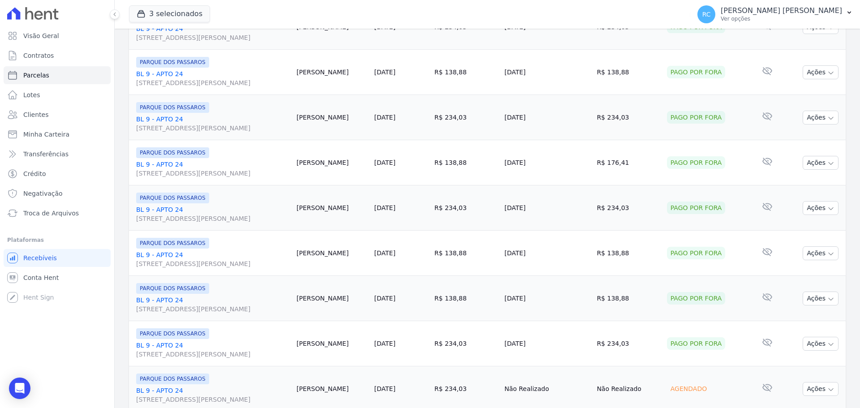
scroll to position [953, 0]
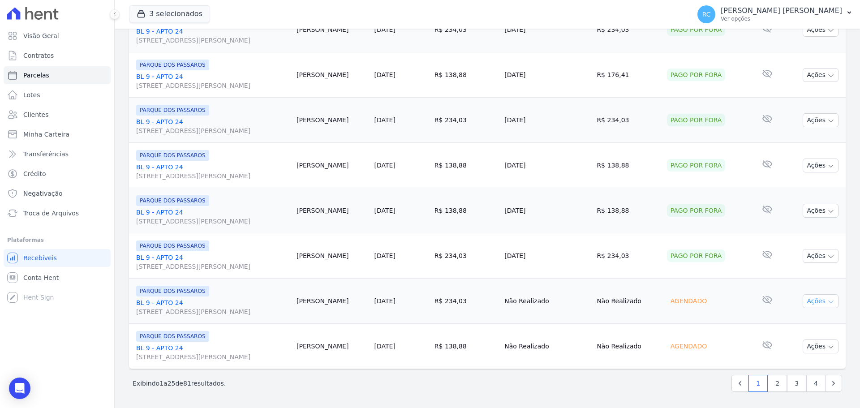
click at [811, 305] on button "Ações" at bounding box center [821, 301] width 36 height 14
click at [787, 376] on link "Liquidação Manual" at bounding box center [817, 371] width 86 height 17
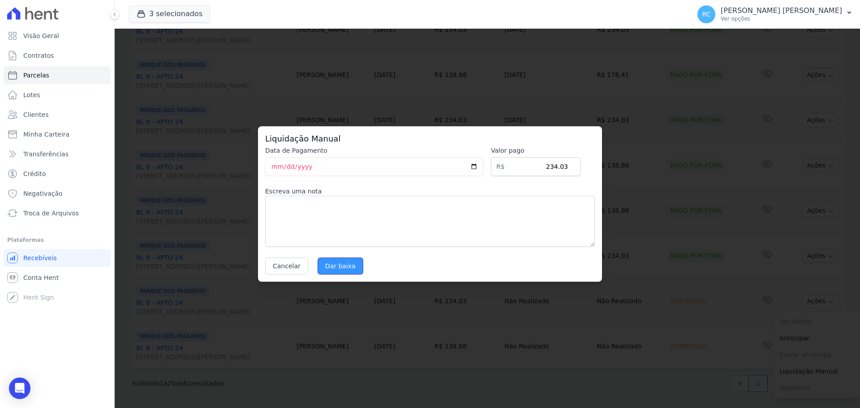
click at [342, 265] on input "Dar baixa" at bounding box center [341, 266] width 46 height 17
select select
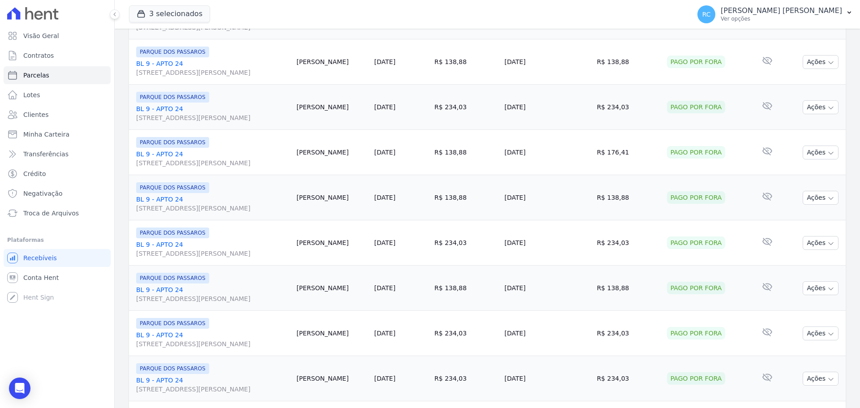
scroll to position [953, 0]
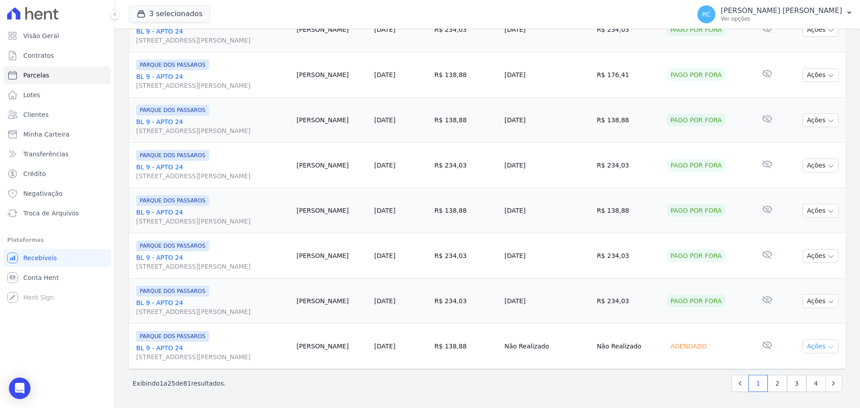
click at [812, 352] on button "Ações" at bounding box center [821, 347] width 36 height 14
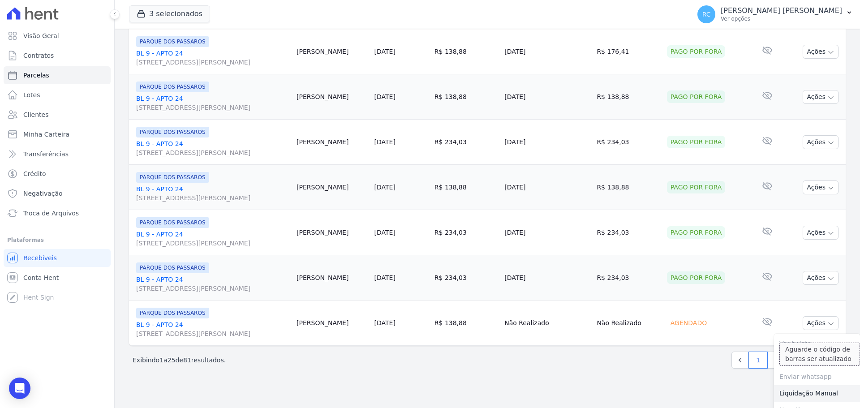
scroll to position [988, 0]
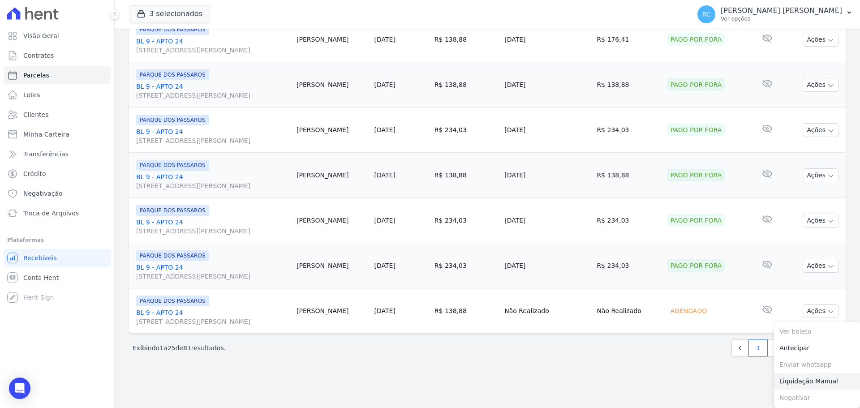
click at [787, 385] on link "Liquidação Manual" at bounding box center [817, 381] width 86 height 17
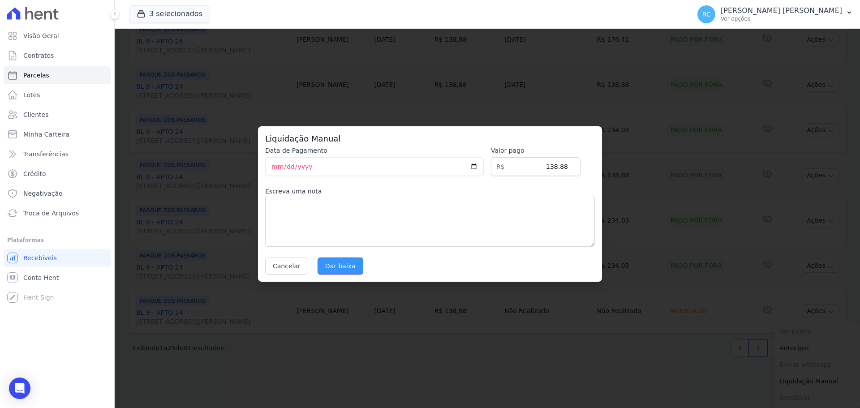
click at [339, 259] on input "Dar baixa" at bounding box center [341, 266] width 46 height 17
select select
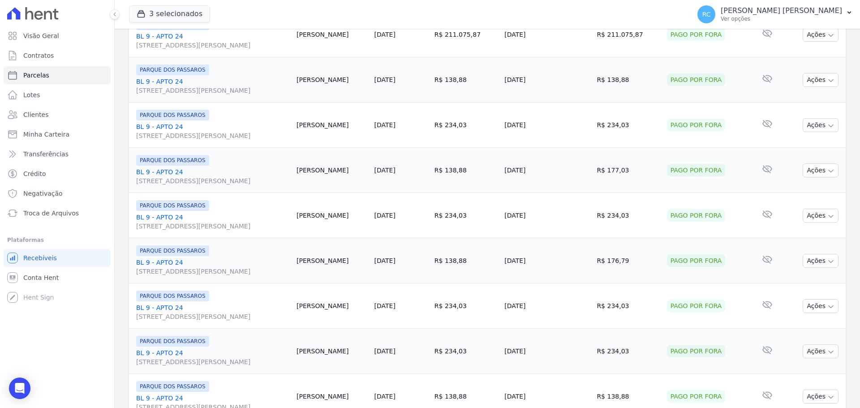
scroll to position [953, 0]
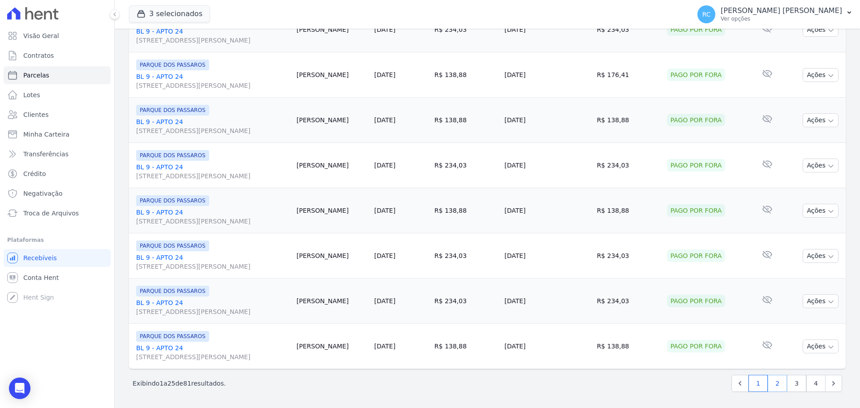
click at [770, 387] on link "2" at bounding box center [777, 383] width 19 height 17
select select
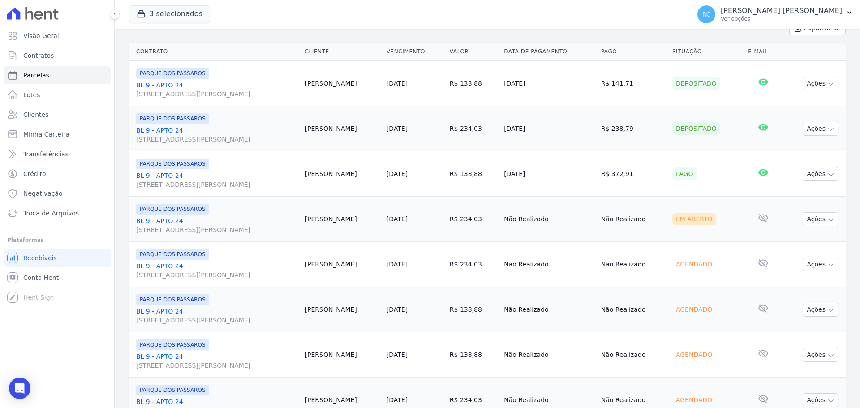
scroll to position [134, 0]
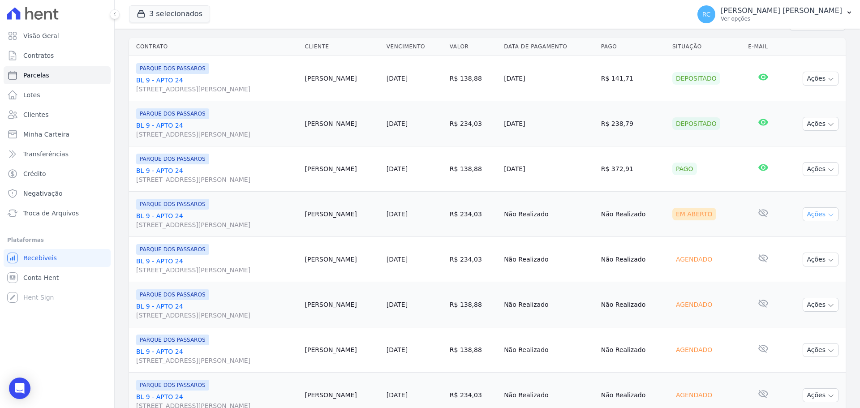
click at [814, 215] on button "Ações" at bounding box center [821, 214] width 36 height 14
click at [795, 288] on link "Liquidação Manual" at bounding box center [817, 284] width 86 height 17
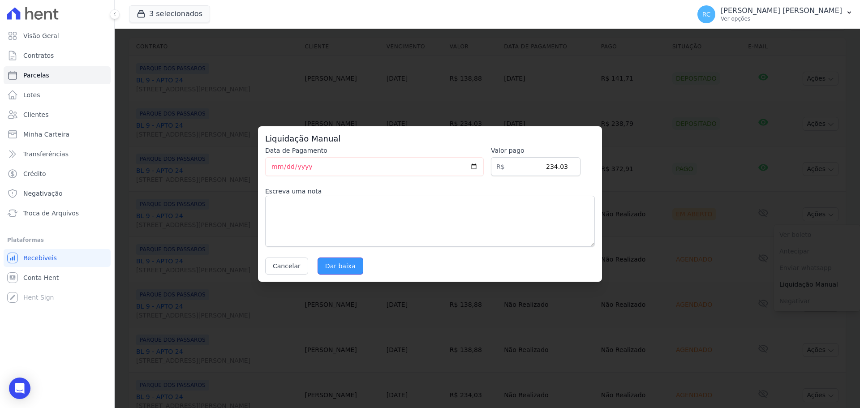
click at [338, 266] on input "Dar baixa" at bounding box center [341, 266] width 46 height 17
select select
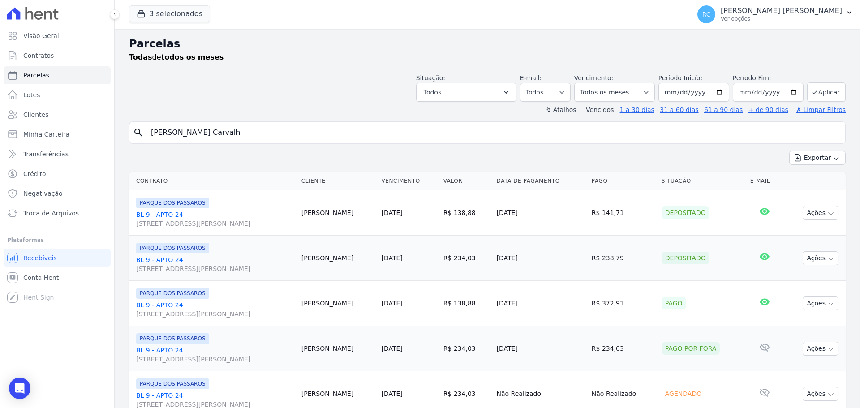
scroll to position [224, 0]
